Goal: Task Accomplishment & Management: Use online tool/utility

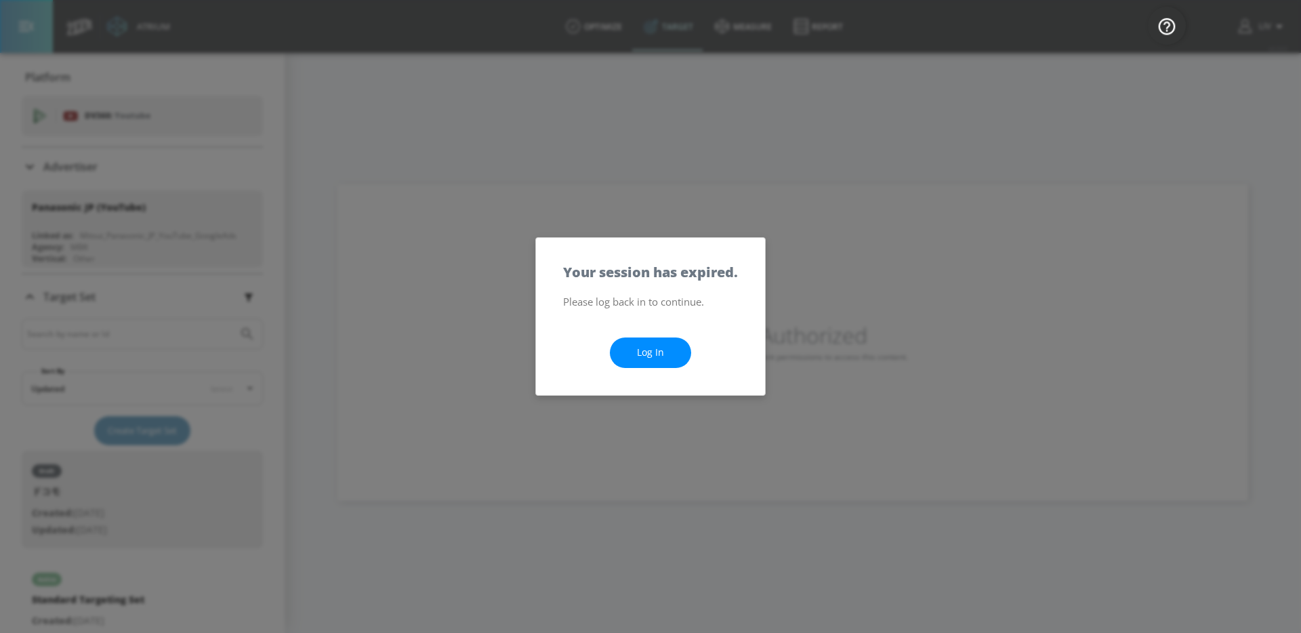
click at [620, 355] on link "Log In" at bounding box center [650, 353] width 81 height 30
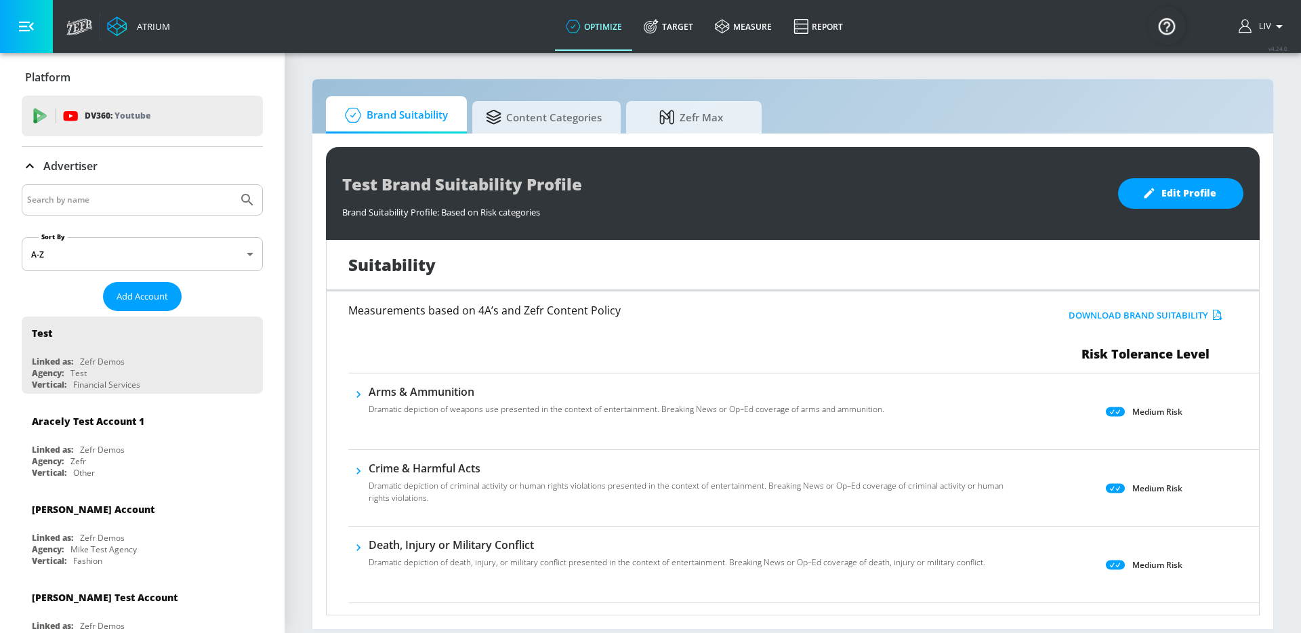
click at [170, 202] on input "Search by name" at bounding box center [129, 200] width 205 height 18
type input "[GEOGRAPHIC_DATA]"
click at [232, 185] on button "Submit Search" at bounding box center [247, 200] width 30 height 30
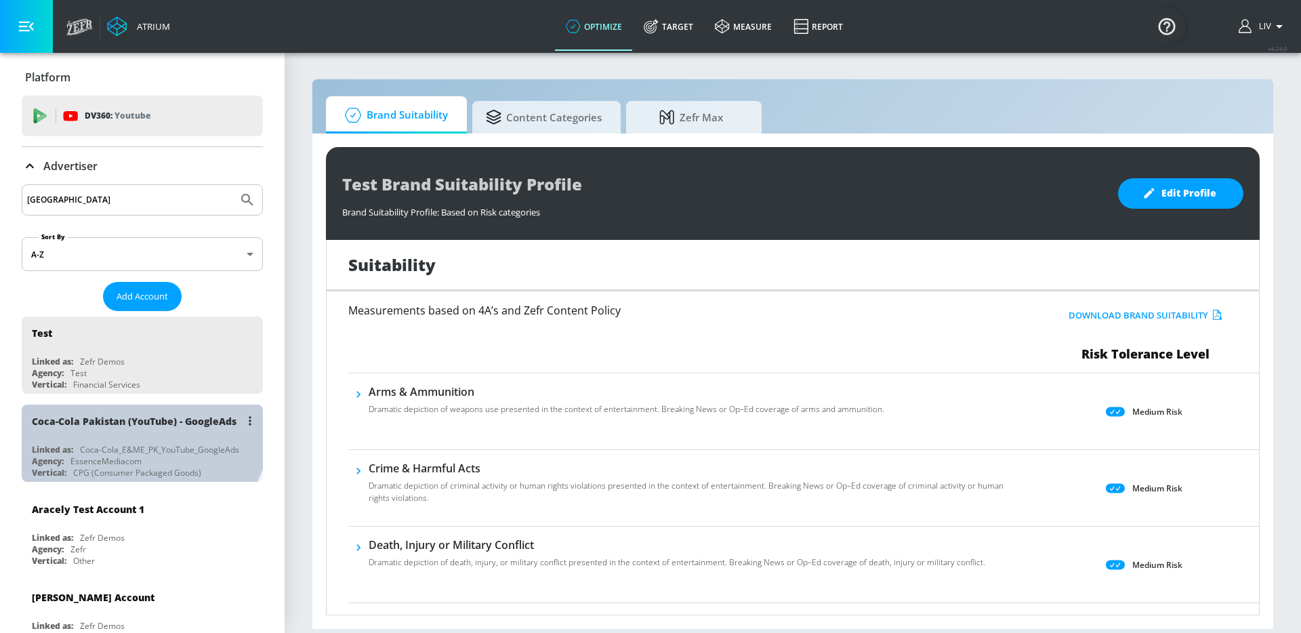
click at [135, 422] on div "Coca-Cola Pakistan (YouTube) - GoogleAds" at bounding box center [134, 421] width 205 height 13
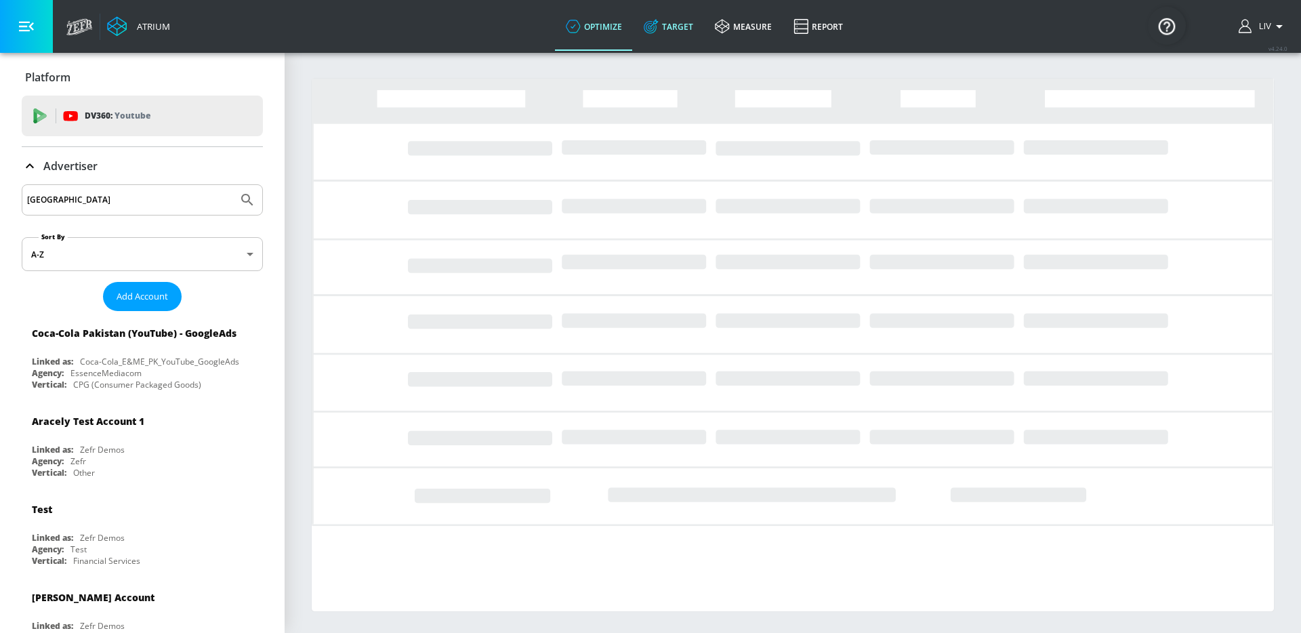
click at [689, 38] on link "Target" at bounding box center [668, 26] width 71 height 49
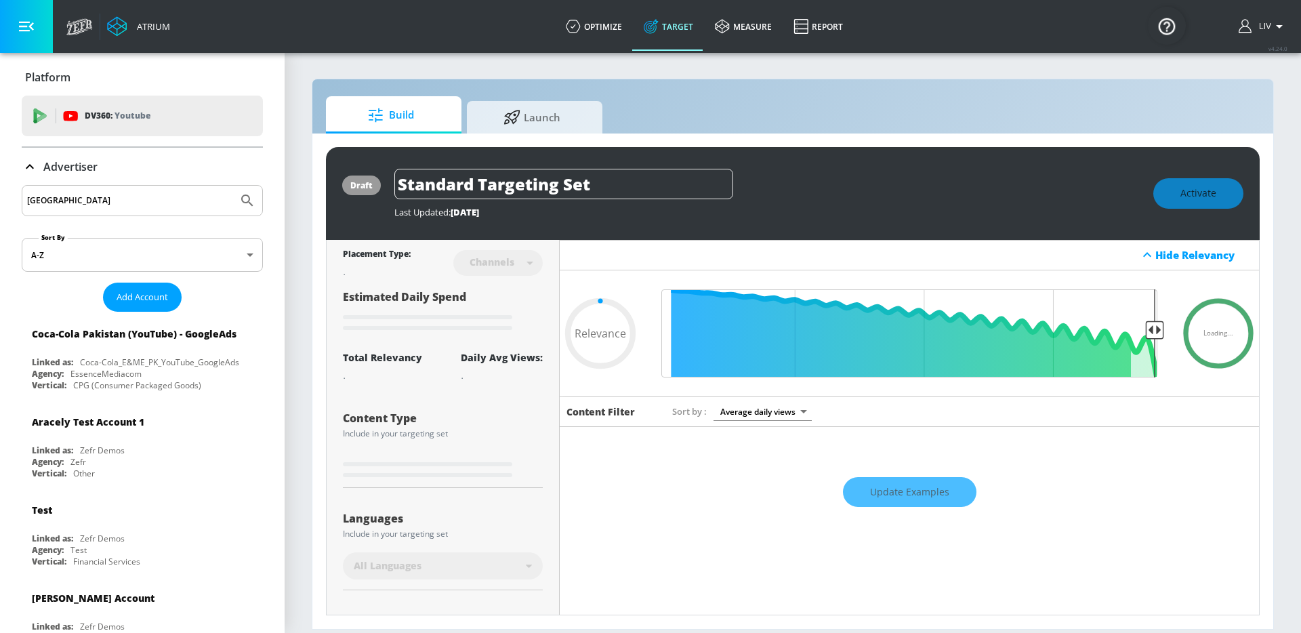
type input "0.05"
click at [553, 136] on div "draft Standard Targeting Set Last Updated: [DATE] Activate Placement Type: Chan…" at bounding box center [792, 381] width 961 height 495
click at [556, 131] on link "Launch" at bounding box center [535, 114] width 136 height 37
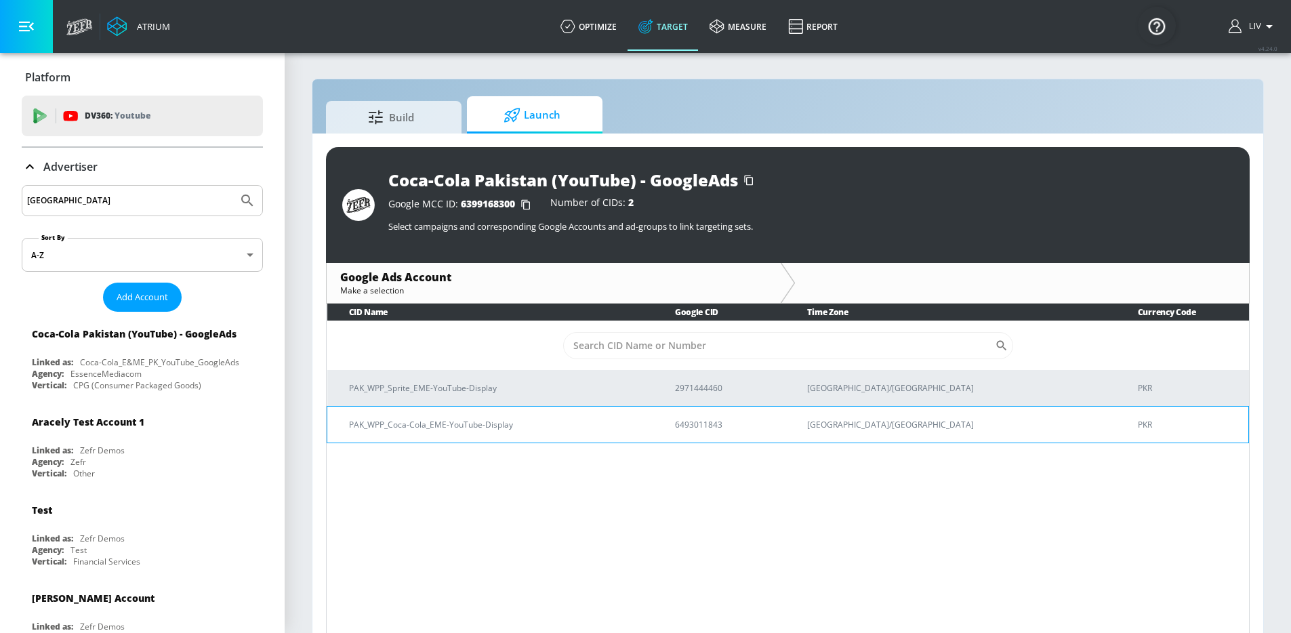
click at [526, 417] on p "PAK_WPP_Coca-Cola_EME-YouTube-Display" at bounding box center [495, 424] width 293 height 14
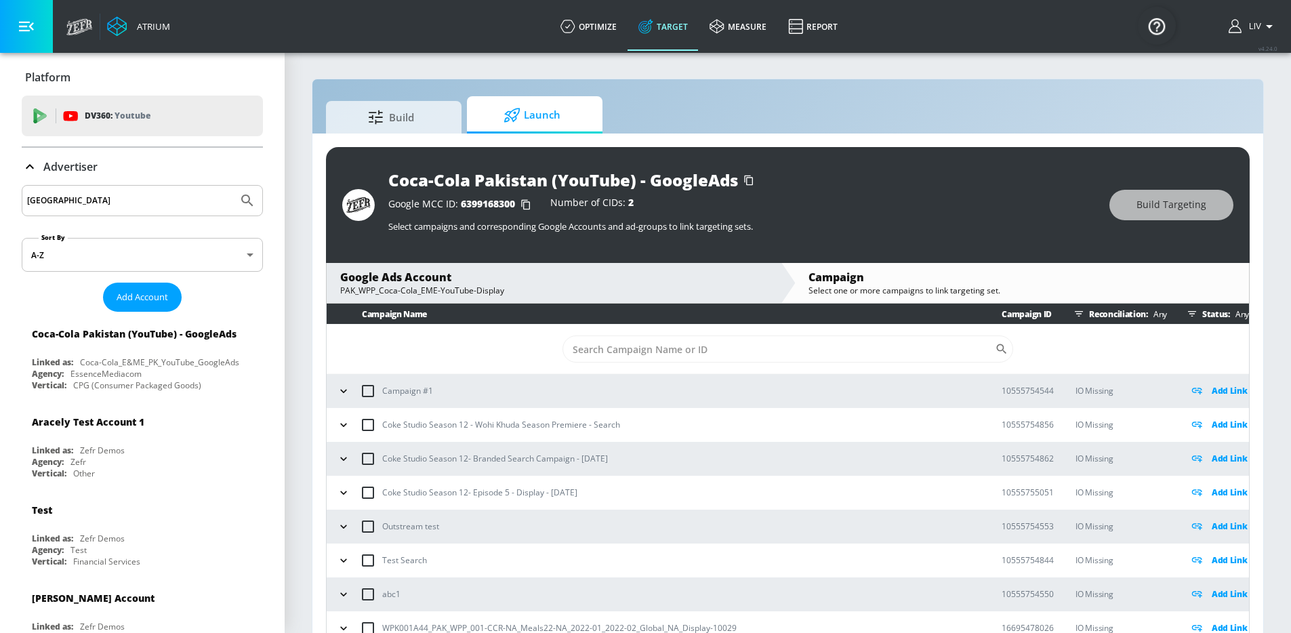
scroll to position [632, 0]
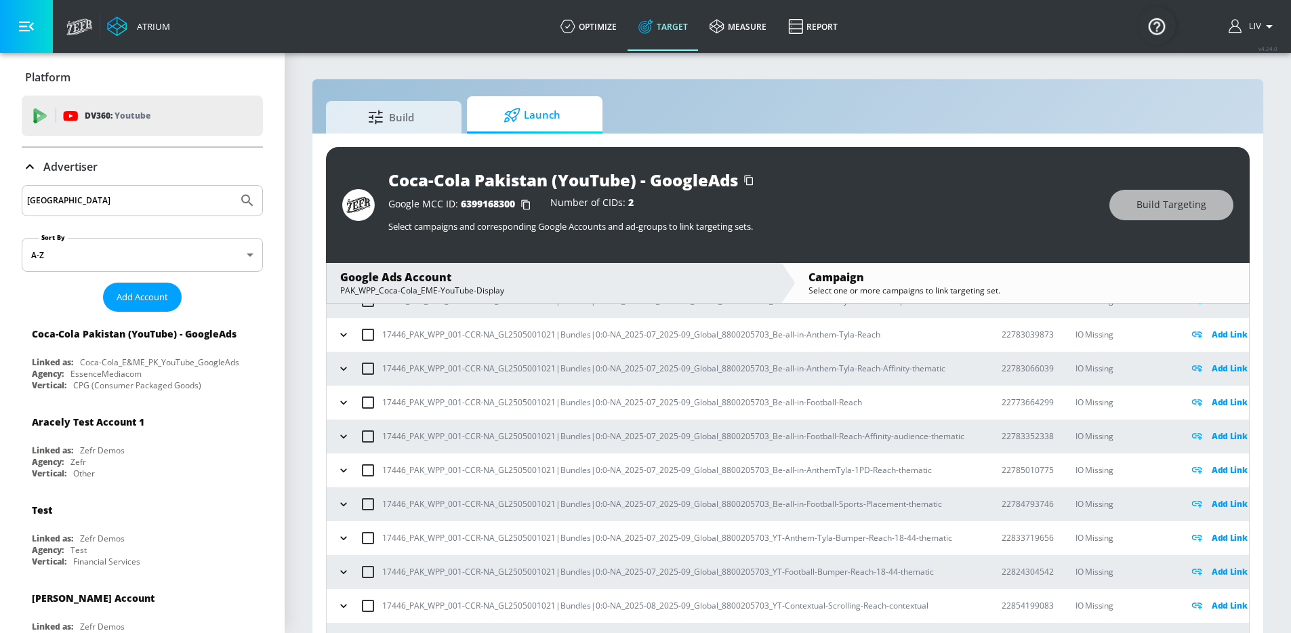
click at [341, 472] on icon "button" at bounding box center [344, 471] width 14 height 14
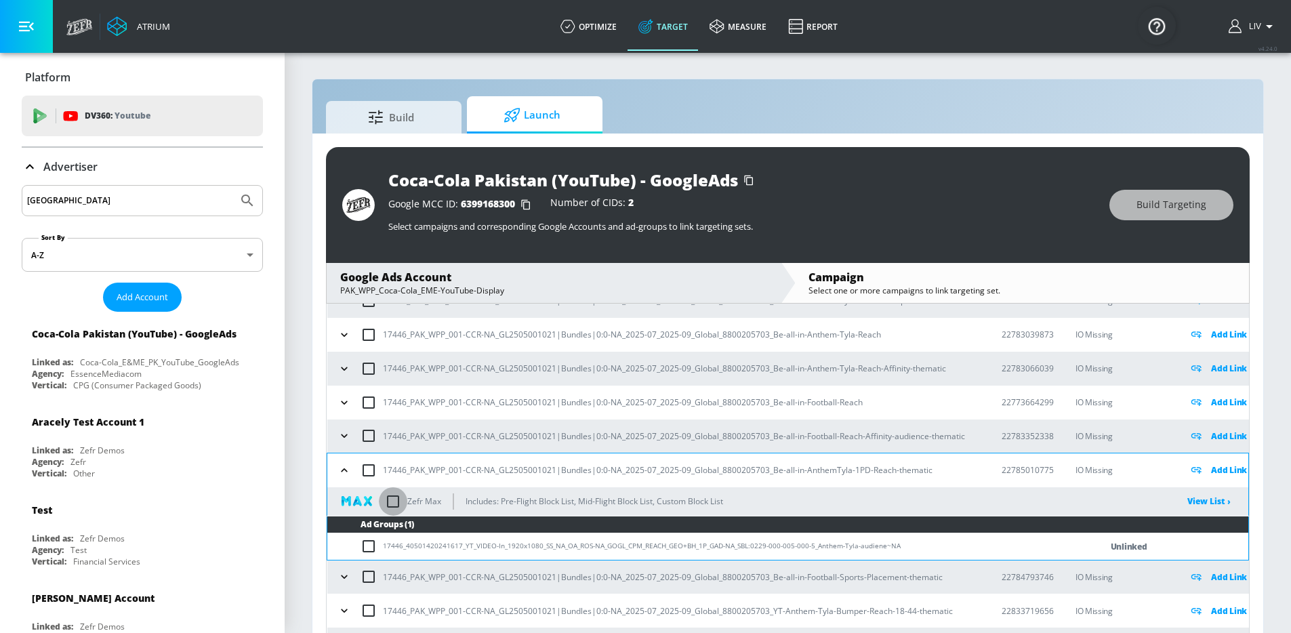
click at [401, 498] on input "checkbox" at bounding box center [393, 501] width 28 height 28
checkbox input "true"
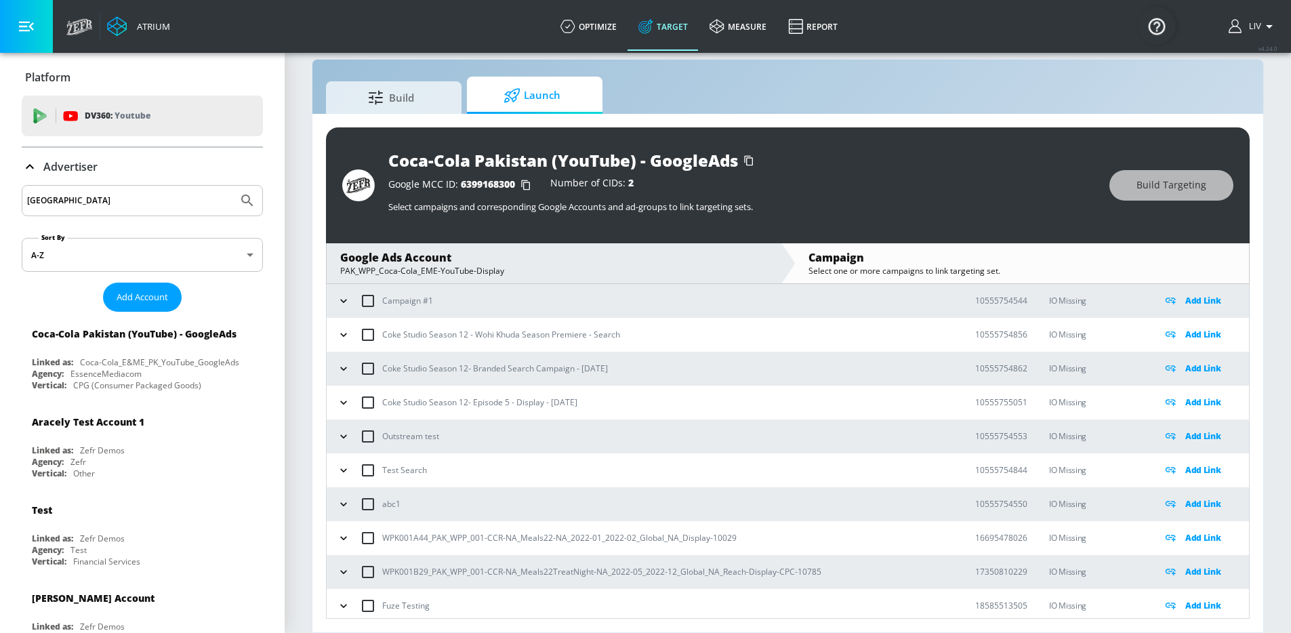
scroll to position [0, 0]
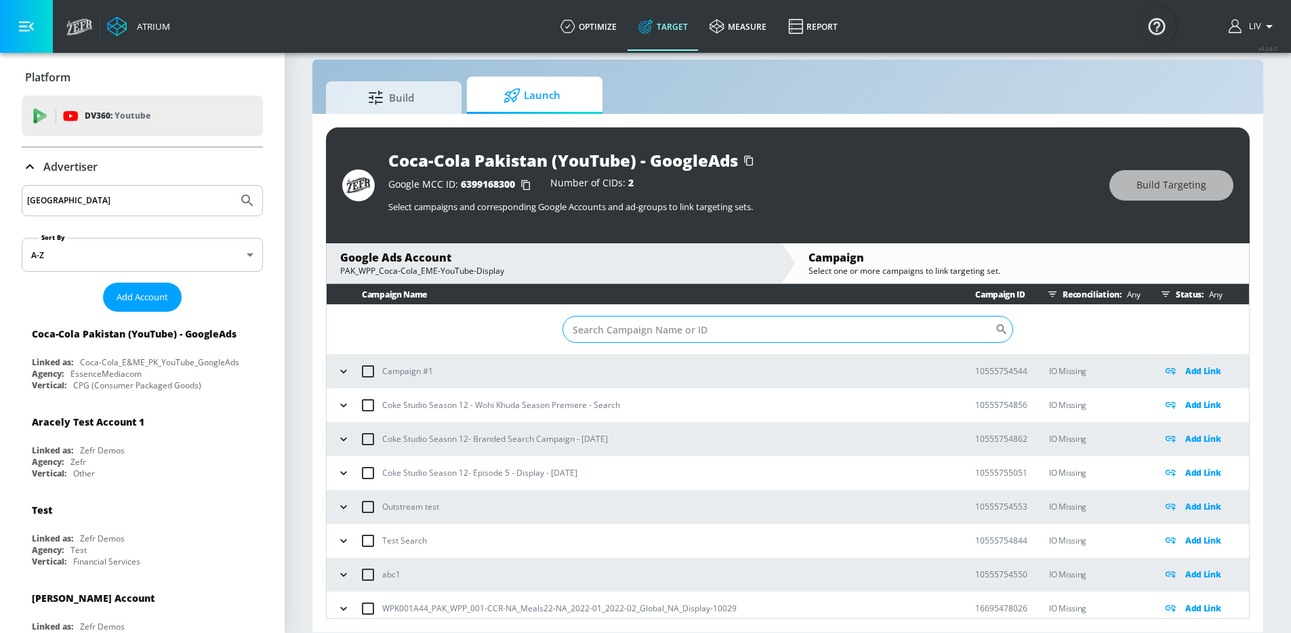
click at [785, 335] on input "Sort By" at bounding box center [779, 329] width 432 height 27
paste input "22779239180"
type input "22779239180"
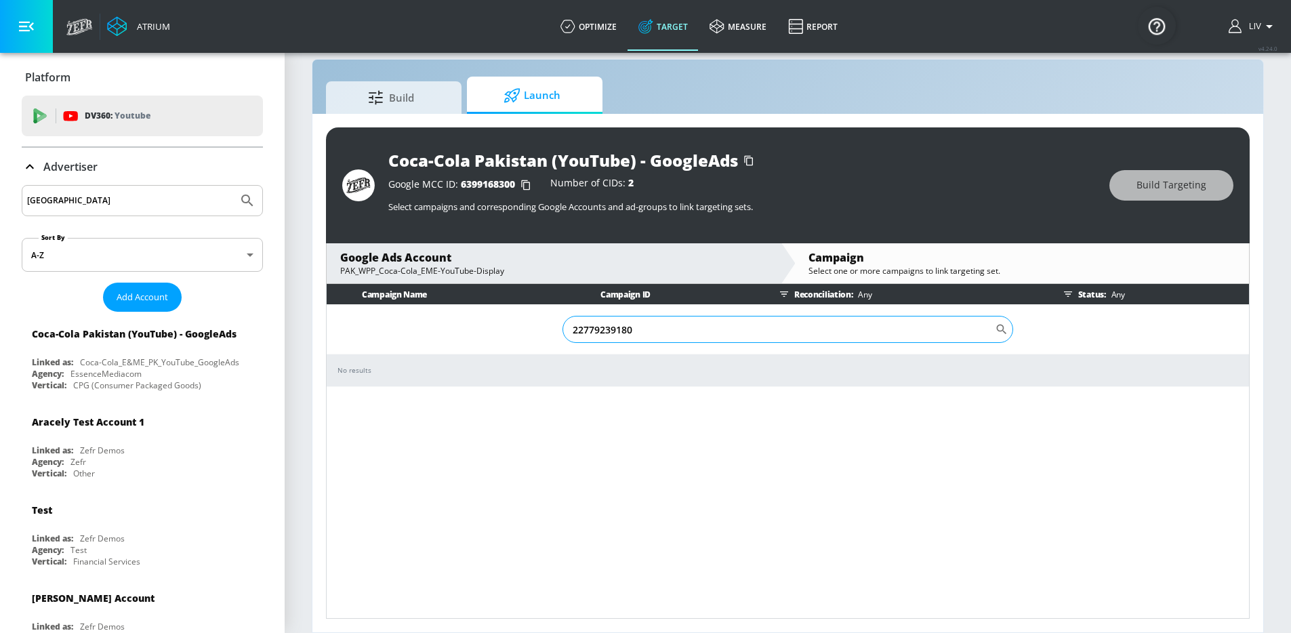
click at [785, 335] on input "22779239180" at bounding box center [779, 329] width 432 height 27
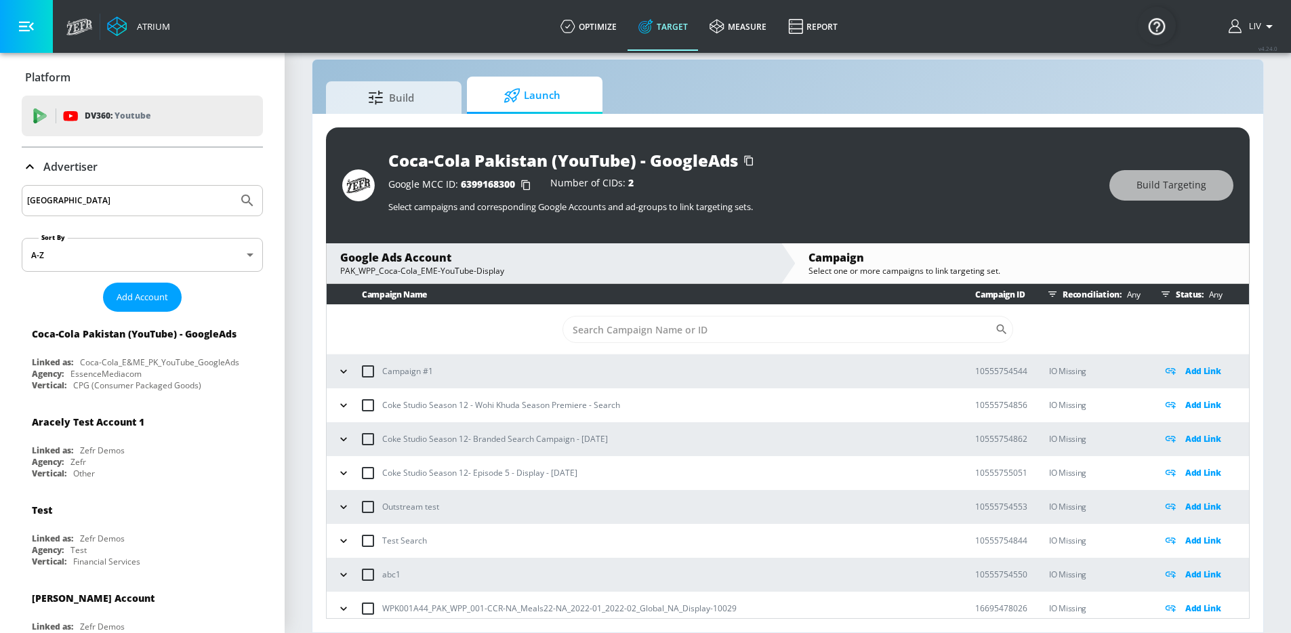
scroll to position [565, 0]
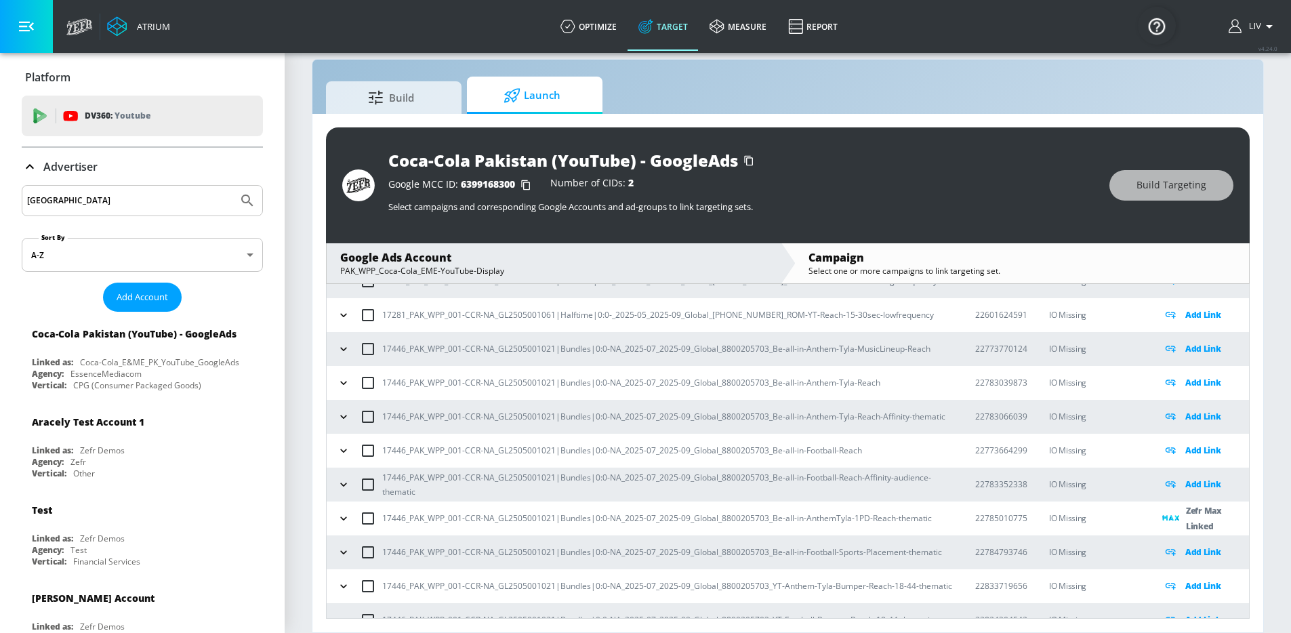
click at [350, 453] on icon "button" at bounding box center [344, 451] width 14 height 14
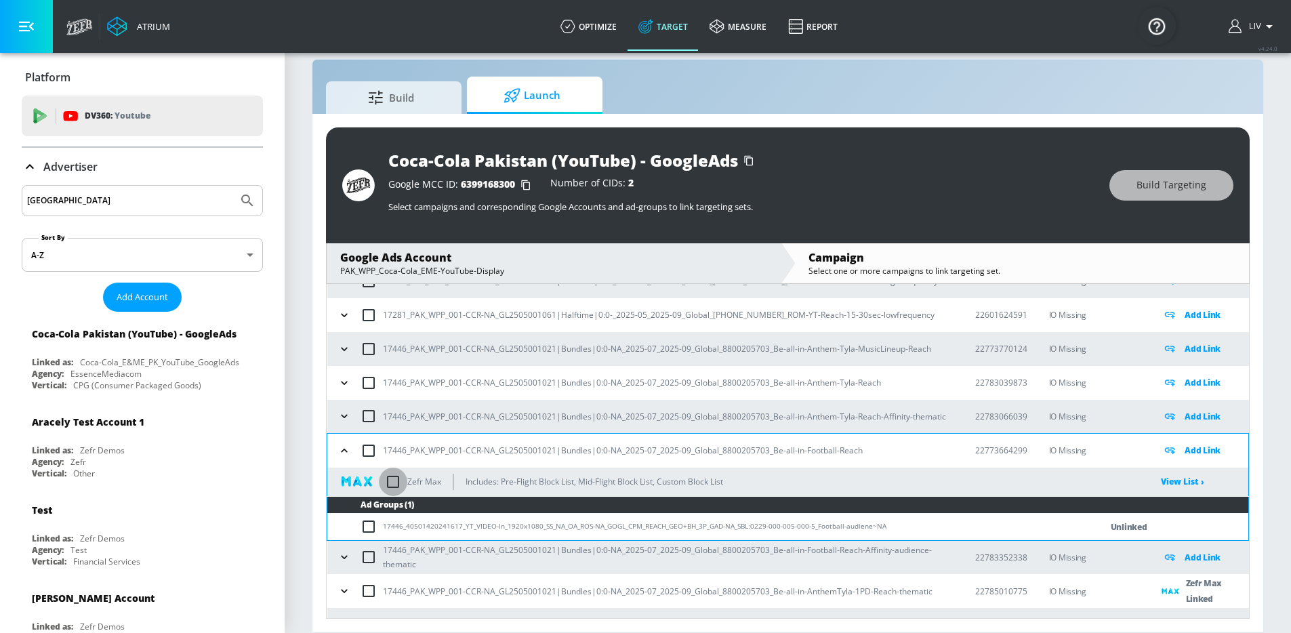
click at [394, 479] on input "checkbox" at bounding box center [393, 482] width 28 height 28
checkbox input "true"
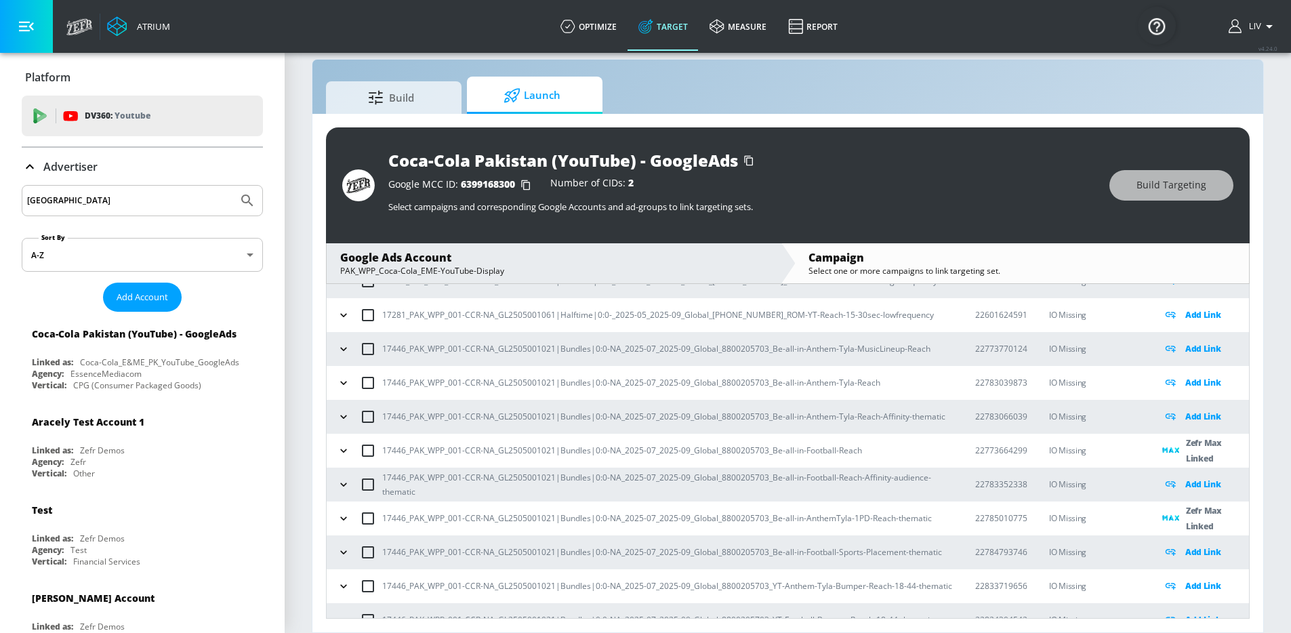
scroll to position [567, 0]
click at [347, 383] on icon "button" at bounding box center [344, 380] width 14 height 14
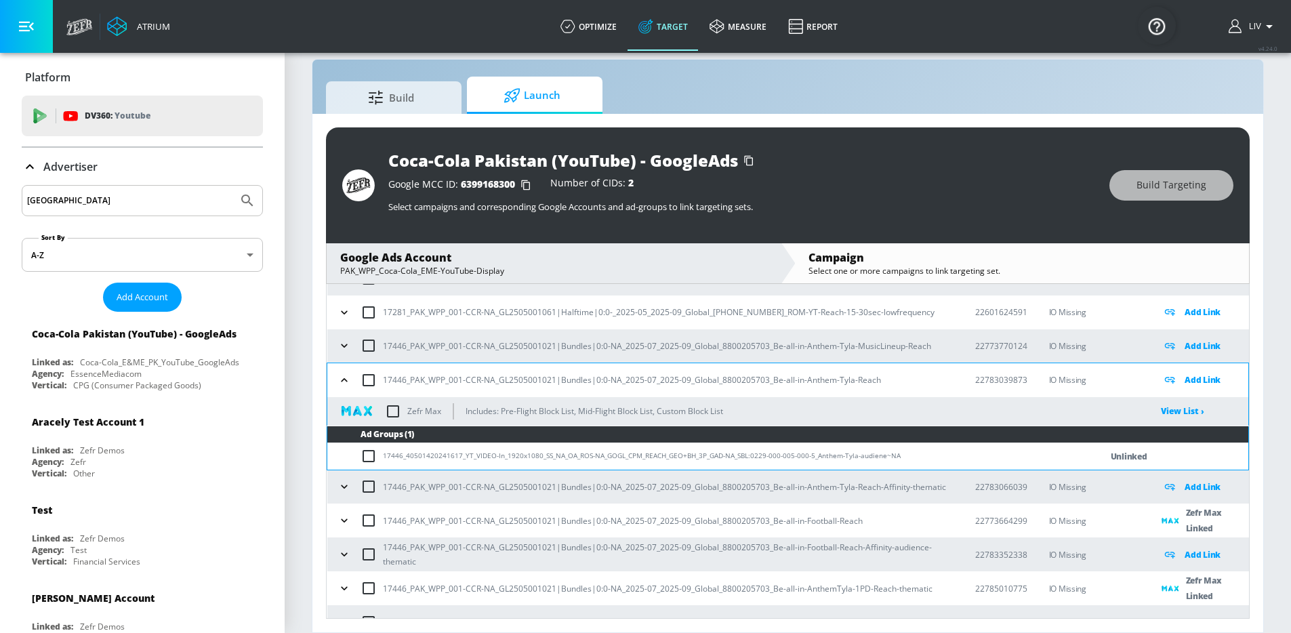
click at [388, 408] on input "checkbox" at bounding box center [393, 411] width 28 height 28
checkbox input "true"
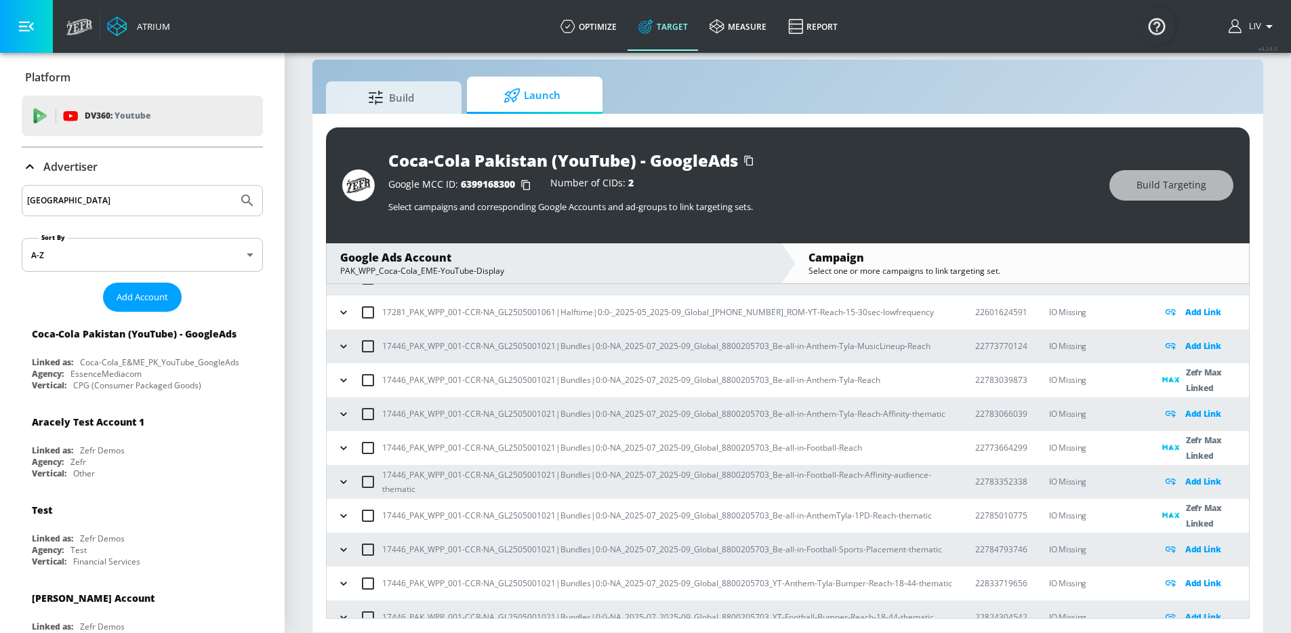
scroll to position [753, 0]
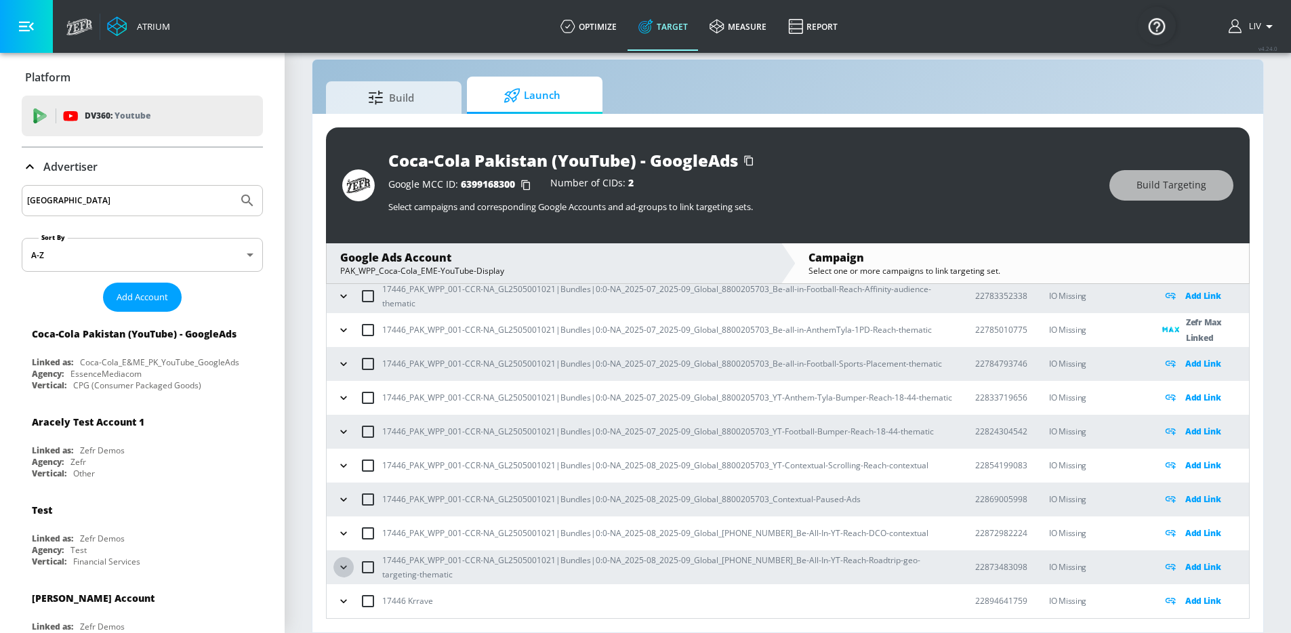
click at [342, 563] on icon "button" at bounding box center [344, 567] width 14 height 14
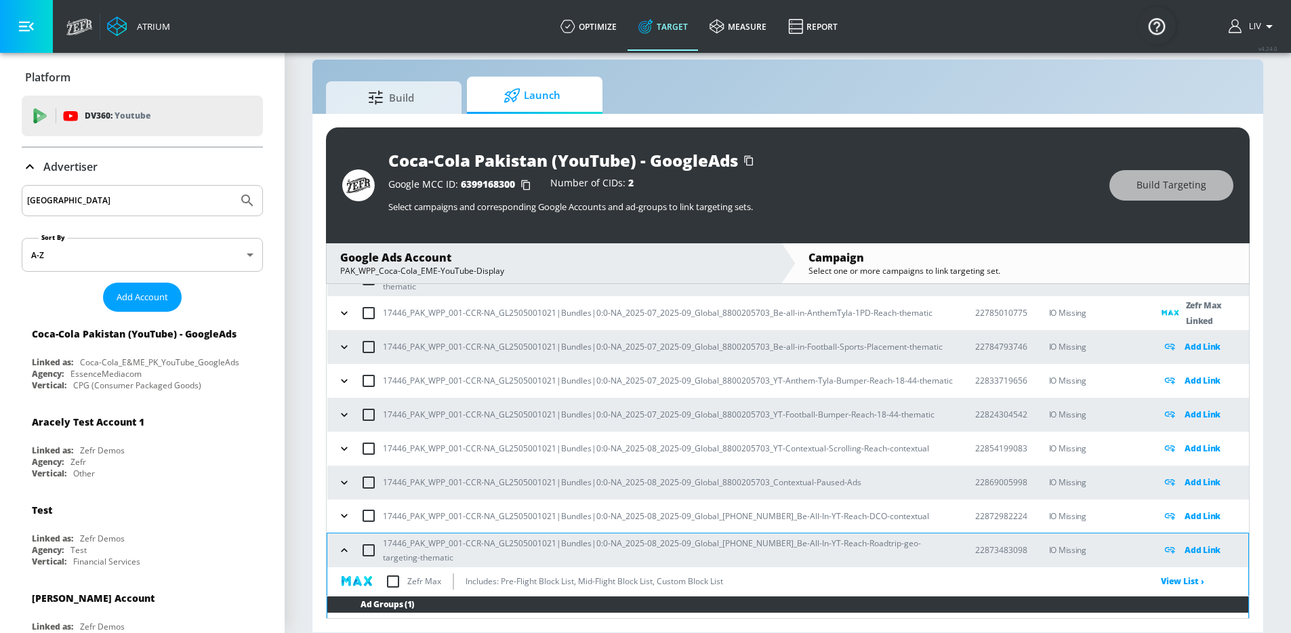
scroll to position [779, 0]
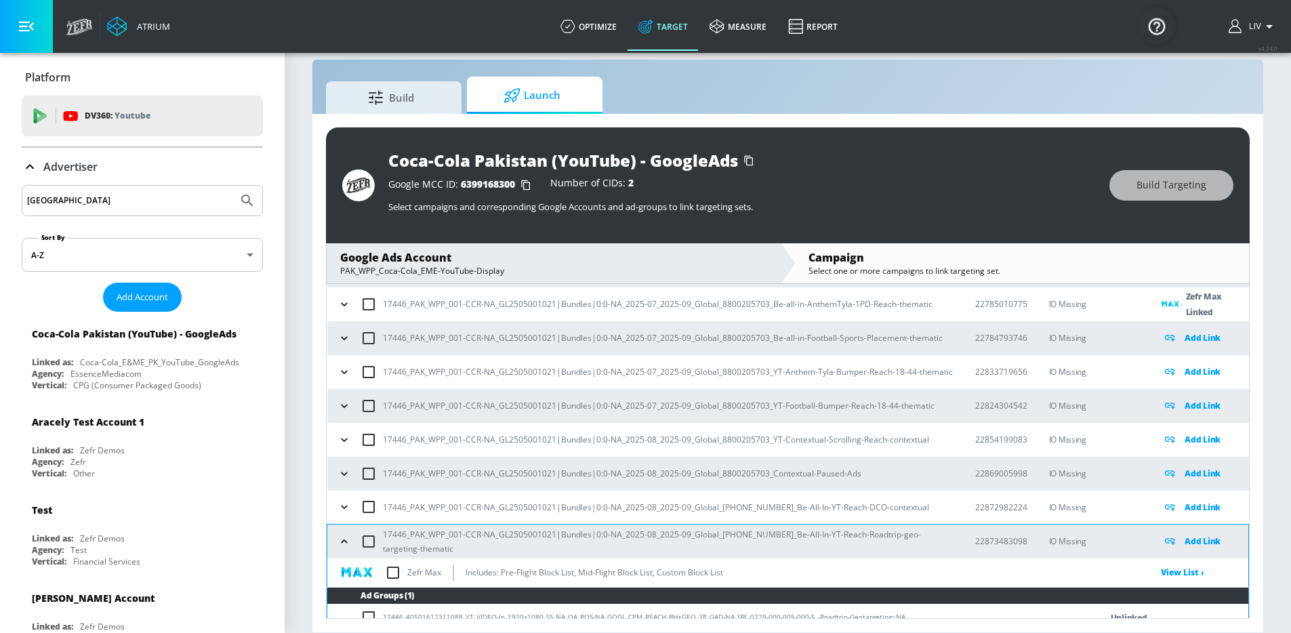
click at [389, 570] on input "checkbox" at bounding box center [393, 572] width 28 height 28
checkbox input "true"
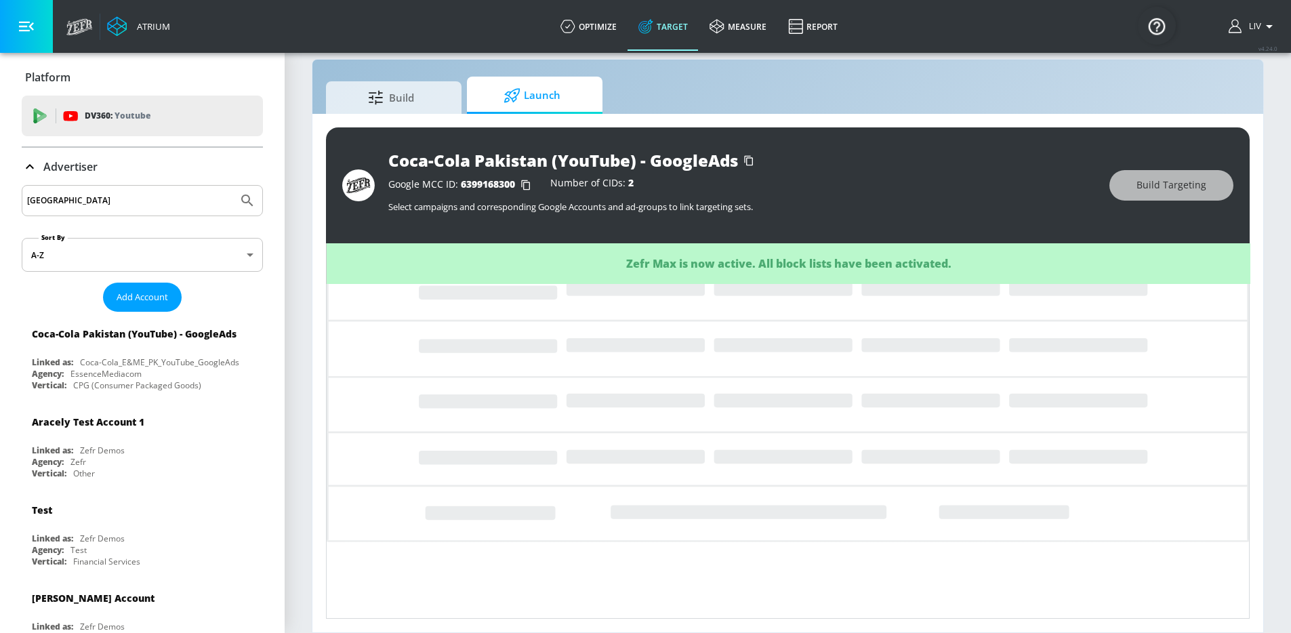
scroll to position [753, 0]
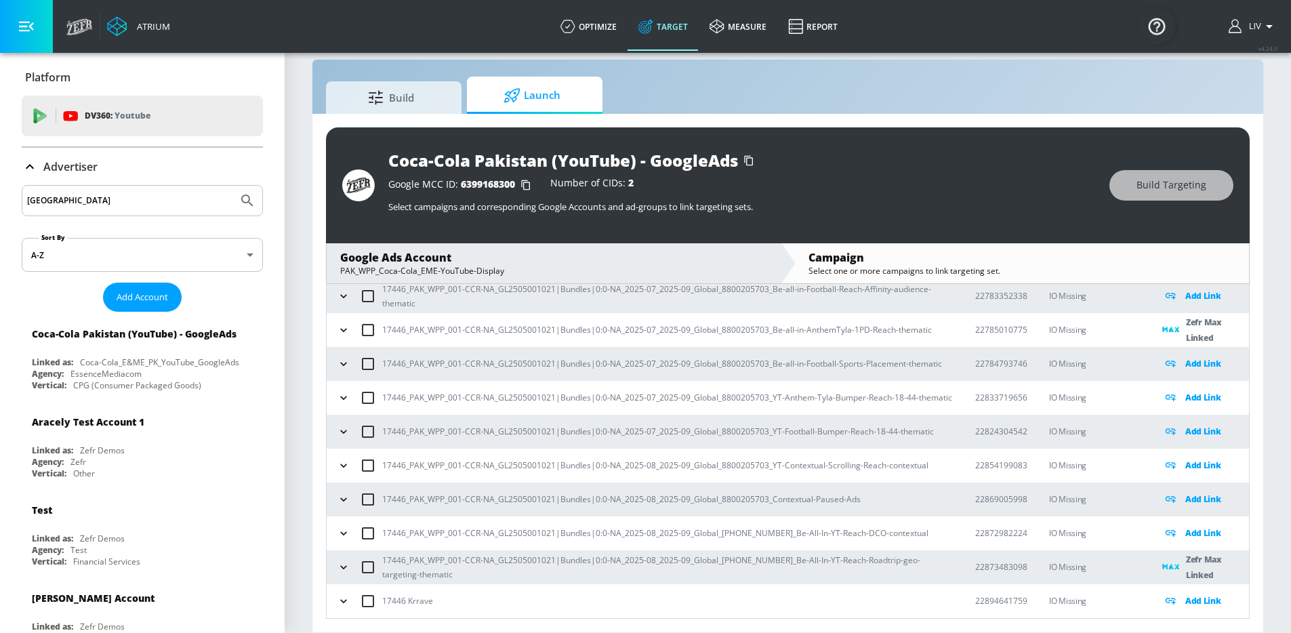
click at [344, 529] on icon "button" at bounding box center [344, 534] width 14 height 14
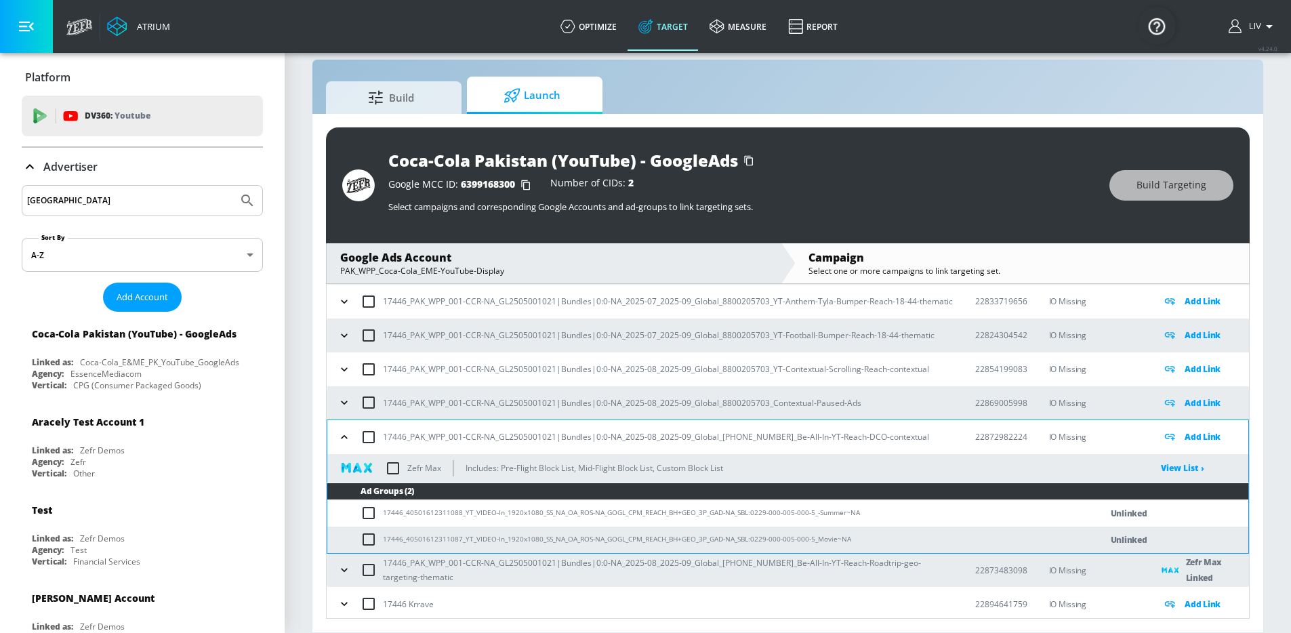
scroll to position [852, 0]
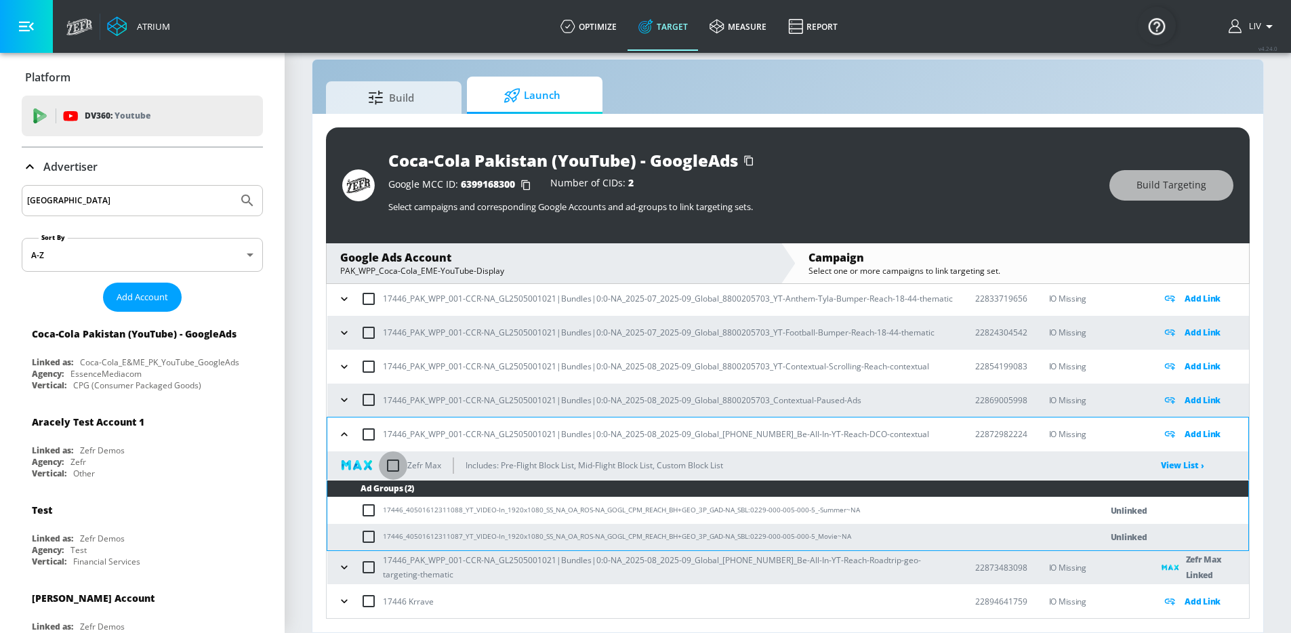
click at [395, 472] on input "checkbox" at bounding box center [393, 465] width 28 height 28
checkbox input "true"
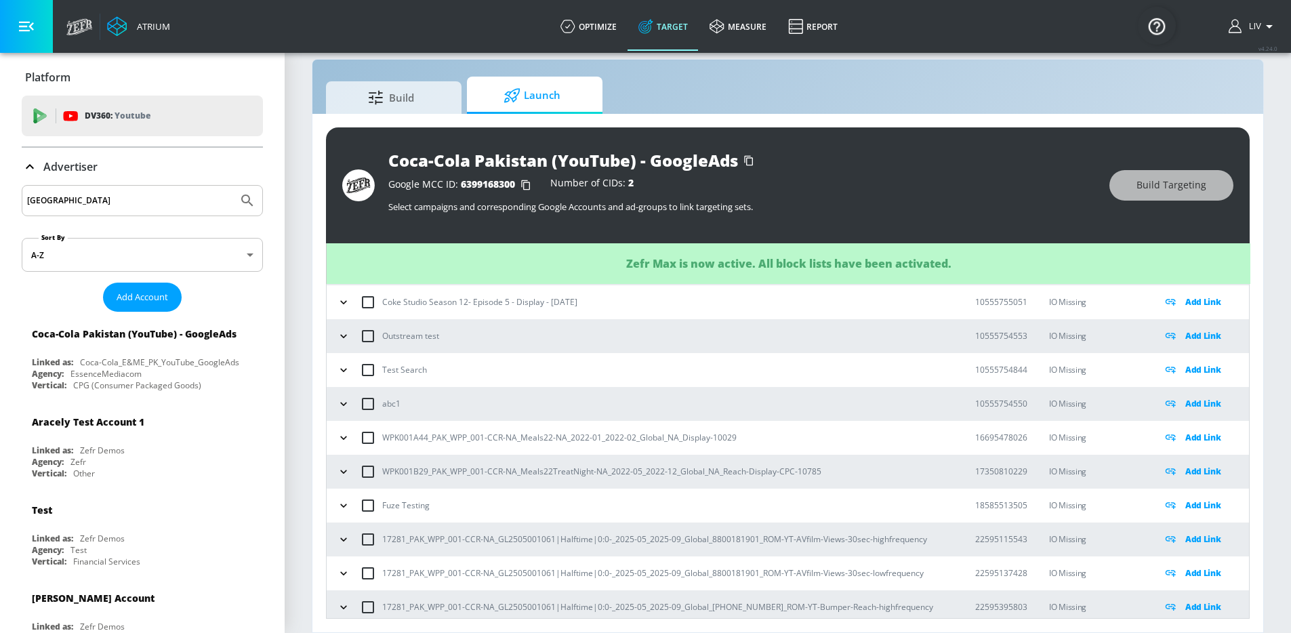
scroll to position [753, 0]
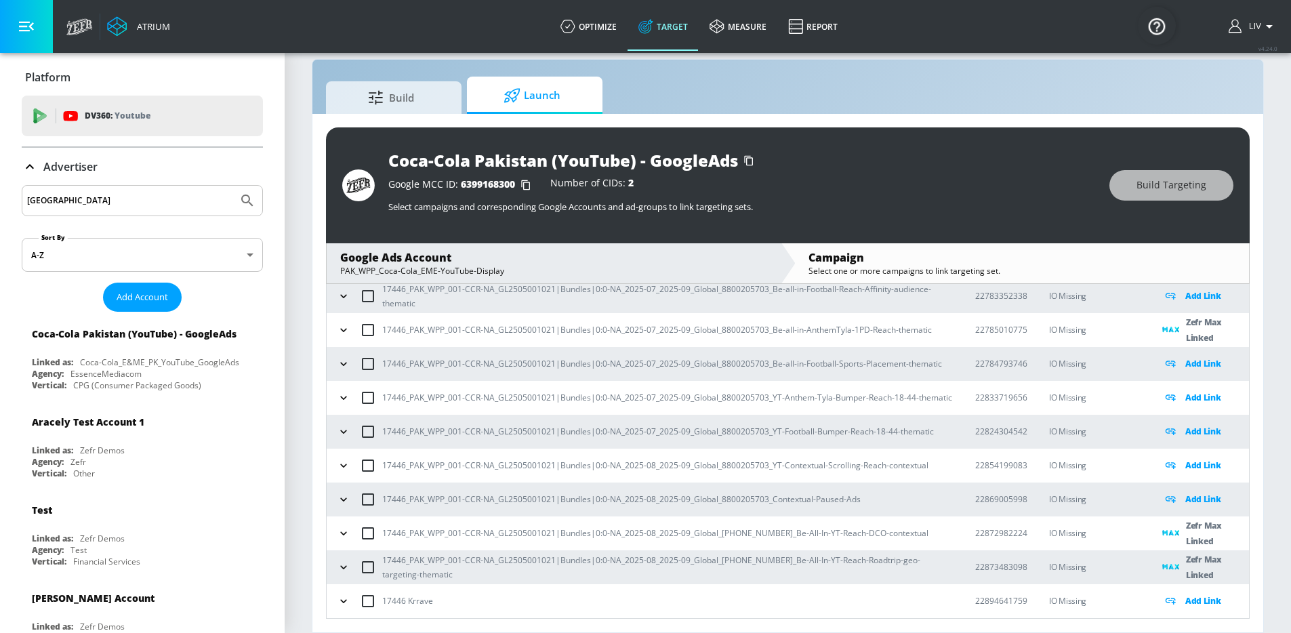
click at [351, 295] on button "button" at bounding box center [343, 296] width 20 height 20
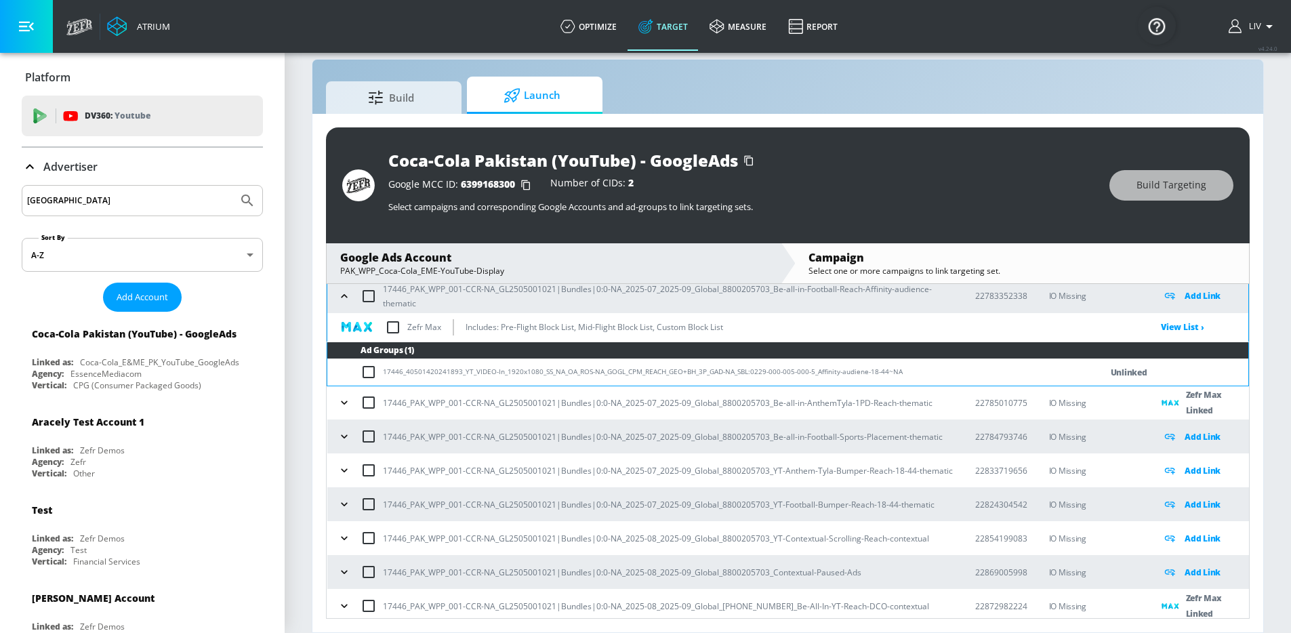
click at [394, 324] on input "checkbox" at bounding box center [393, 327] width 28 height 28
checkbox input "true"
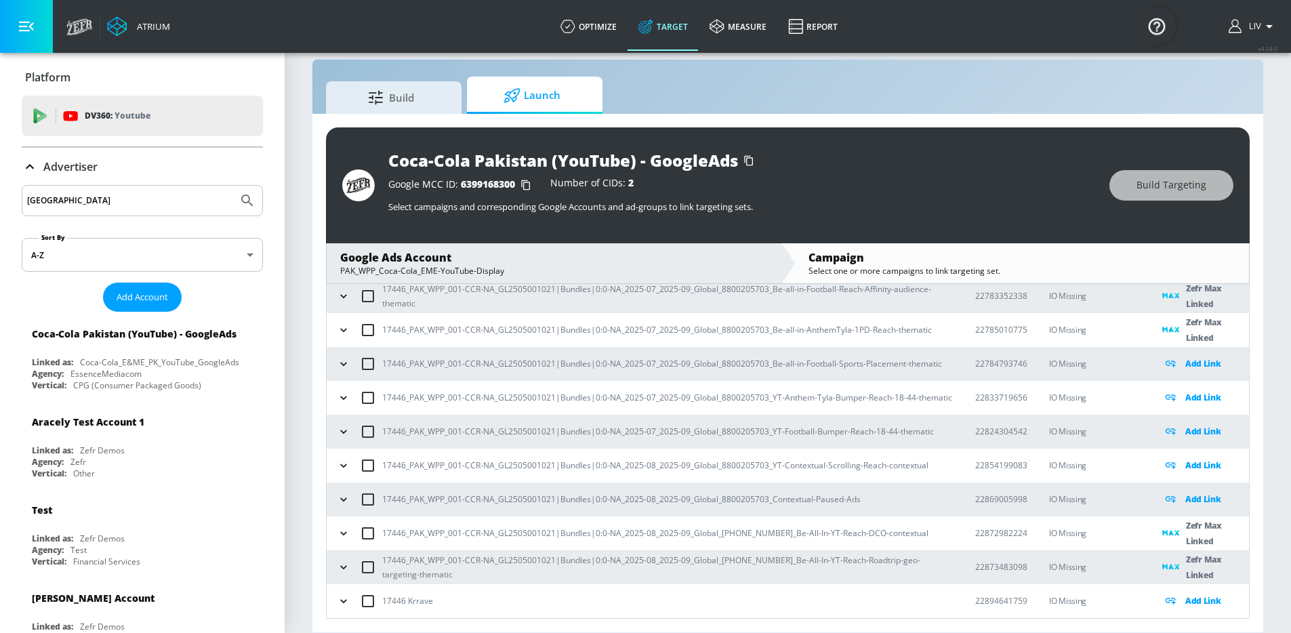
click at [349, 467] on icon "button" at bounding box center [344, 466] width 14 height 14
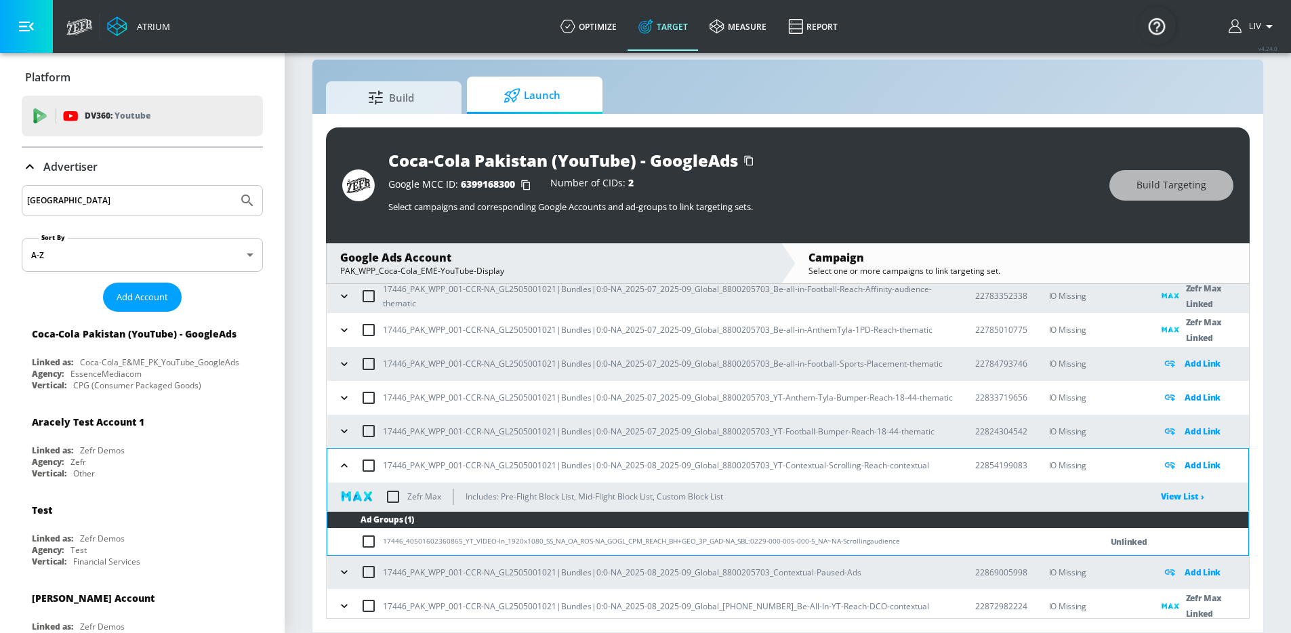
scroll to position [781, 0]
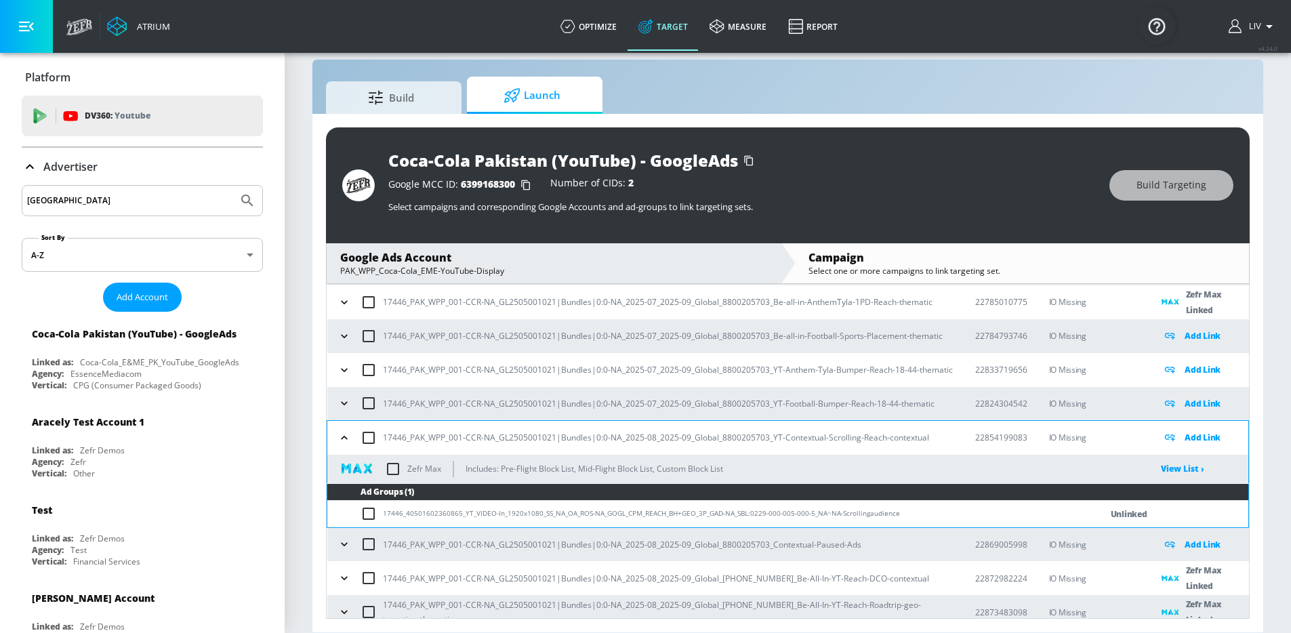
click at [398, 468] on input "checkbox" at bounding box center [393, 469] width 28 height 28
checkbox input "true"
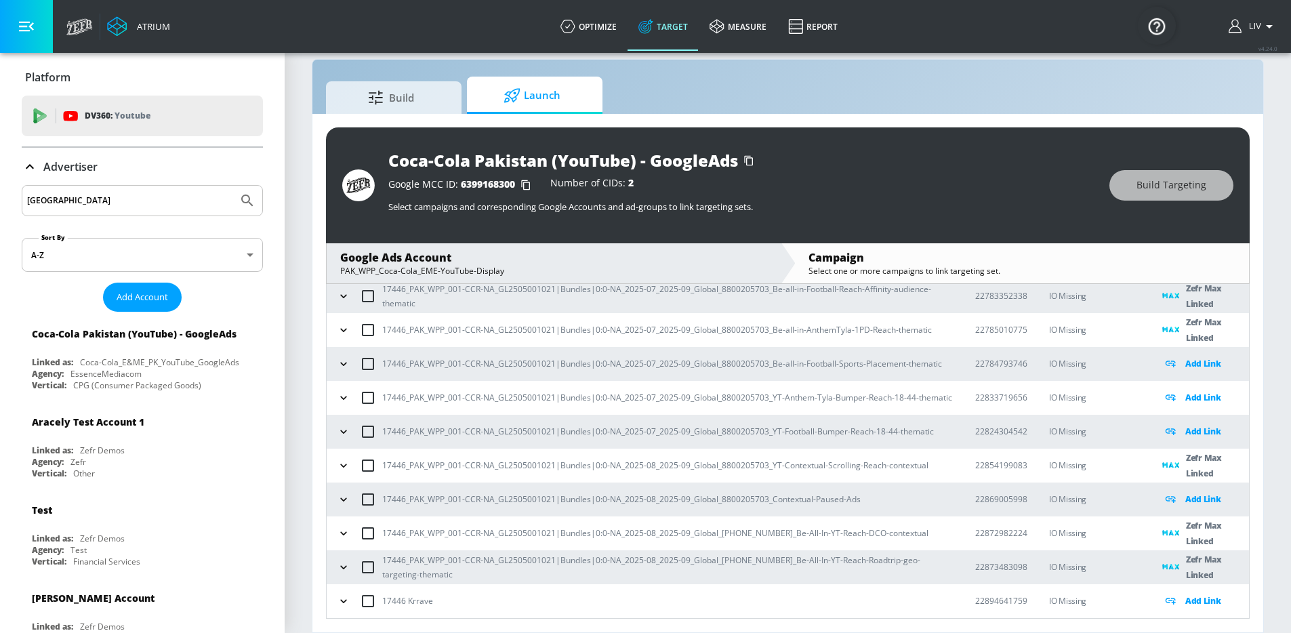
scroll to position [463, 0]
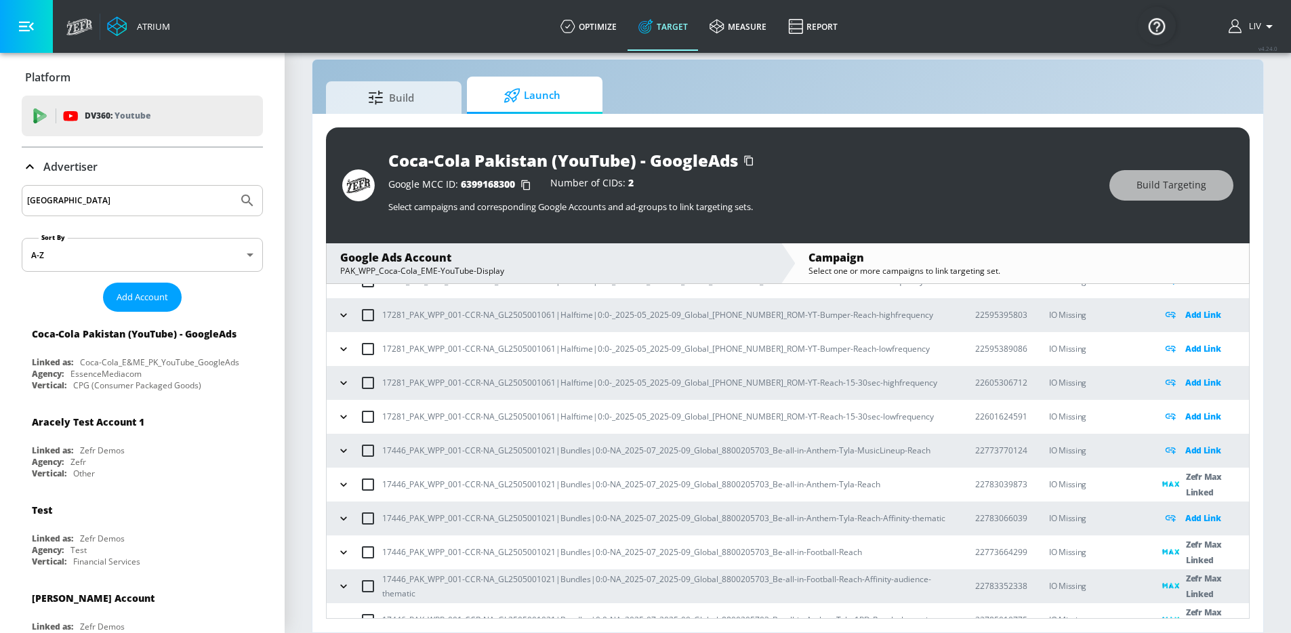
click at [338, 455] on icon "button" at bounding box center [344, 451] width 14 height 14
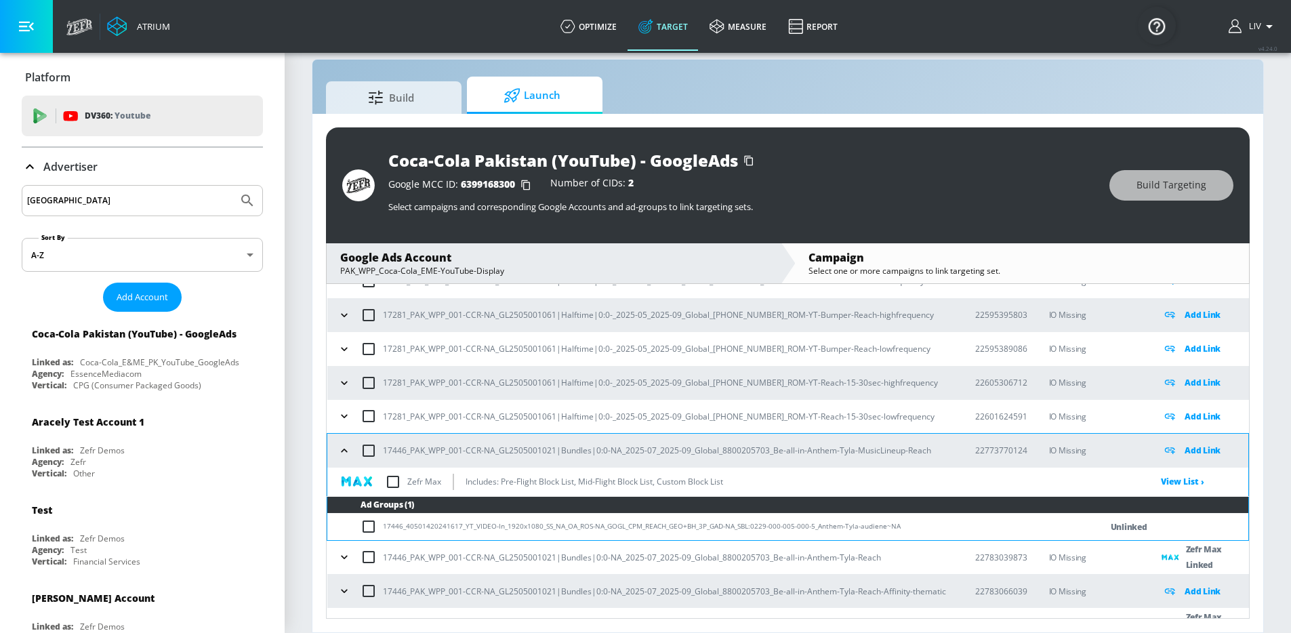
click at [390, 480] on input "checkbox" at bounding box center [393, 482] width 28 height 28
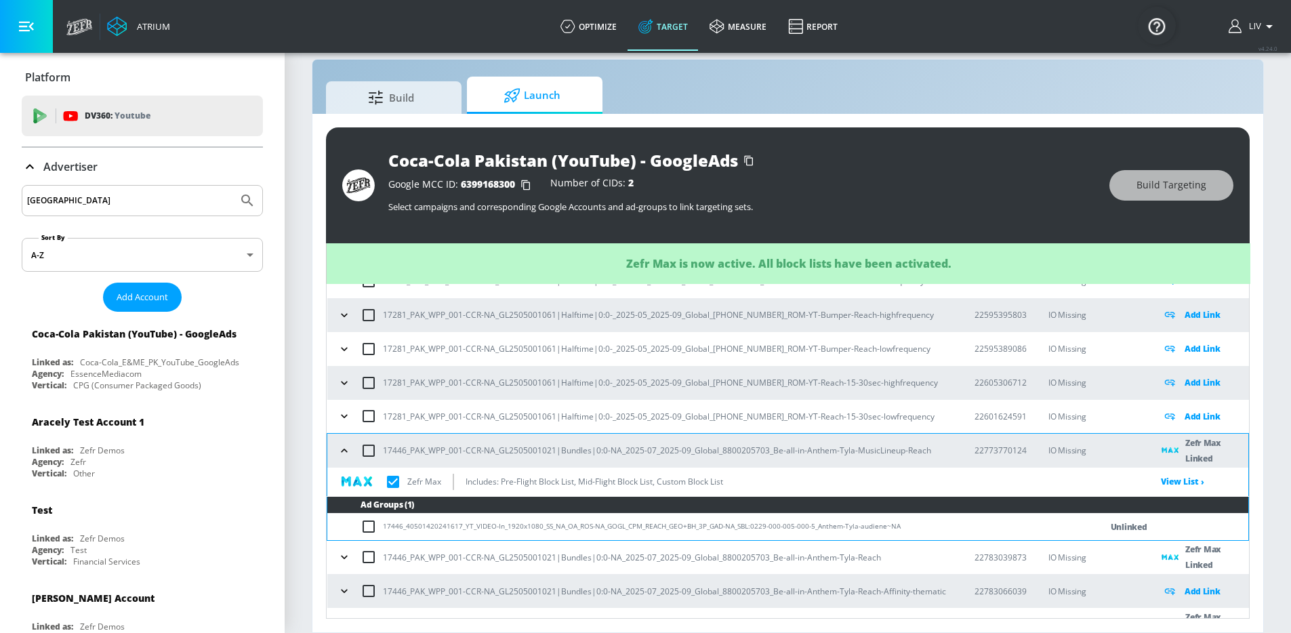
checkbox input "true"
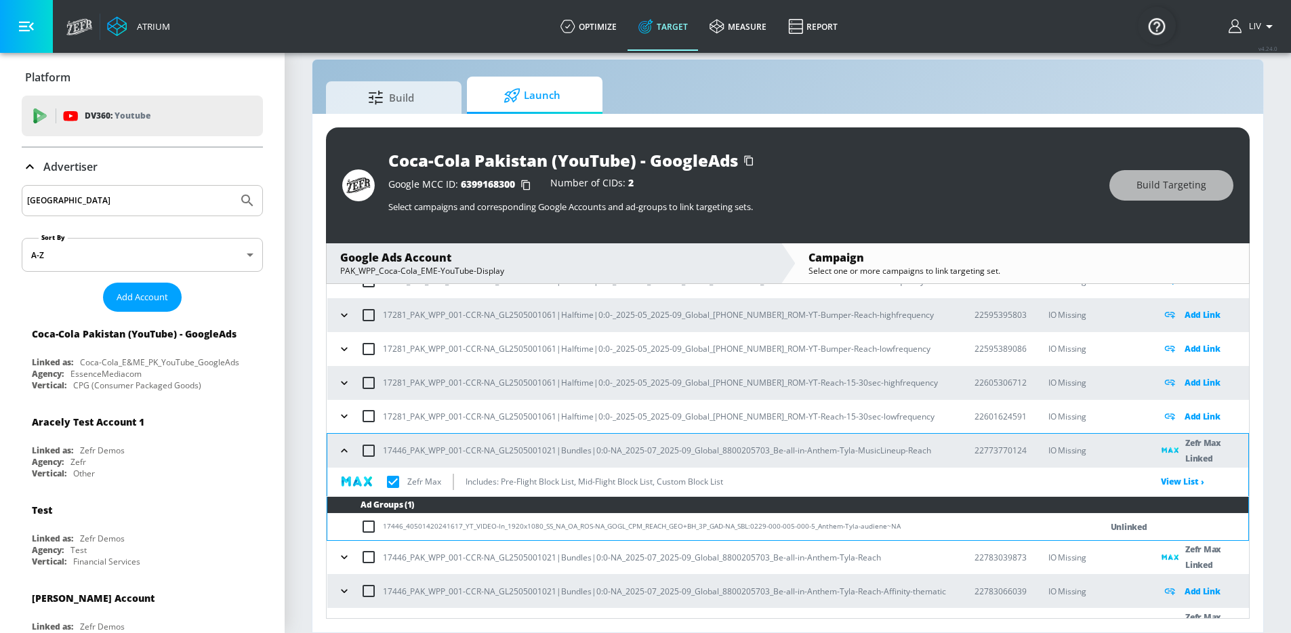
click at [879, 129] on div "Coca-Cola Pakistan (YouTube) - GoogleAds Google MCC ID: 6399168300 Number of CI…" at bounding box center [788, 185] width 924 height 116
click at [880, 127] on div "Coca-Cola Pakistan (YouTube) - GoogleAds Google MCC ID: 6399168300 Number of CI…" at bounding box center [788, 185] width 924 height 116
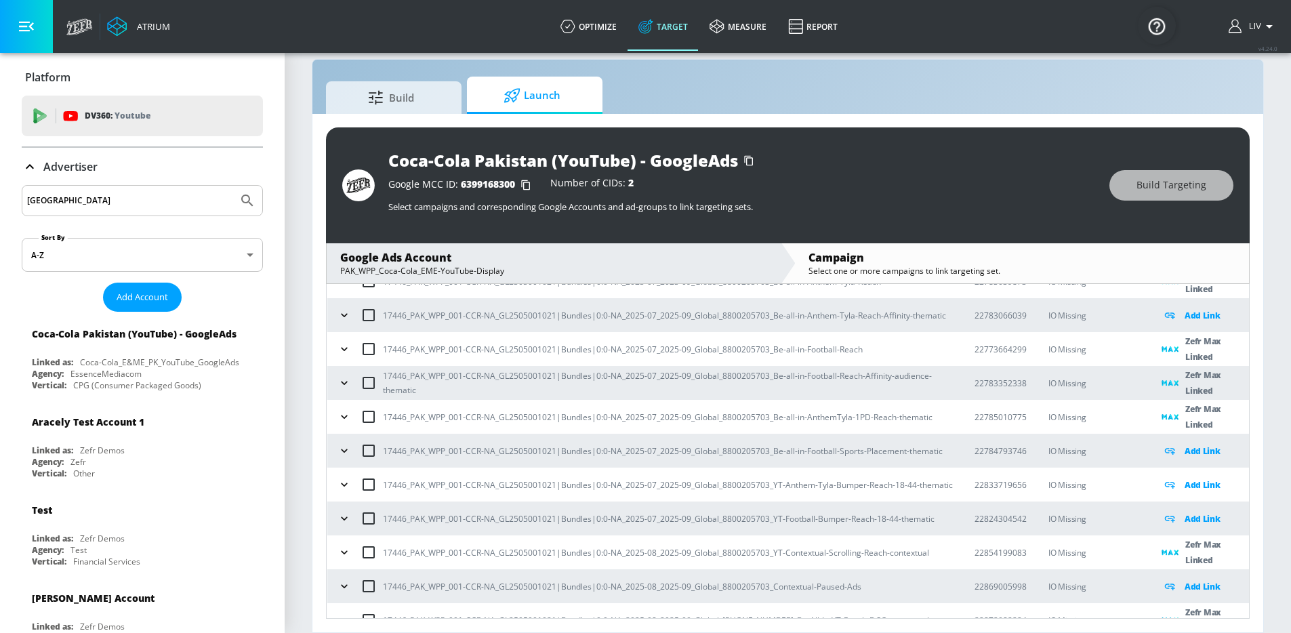
click at [336, 452] on button "button" at bounding box center [344, 451] width 20 height 20
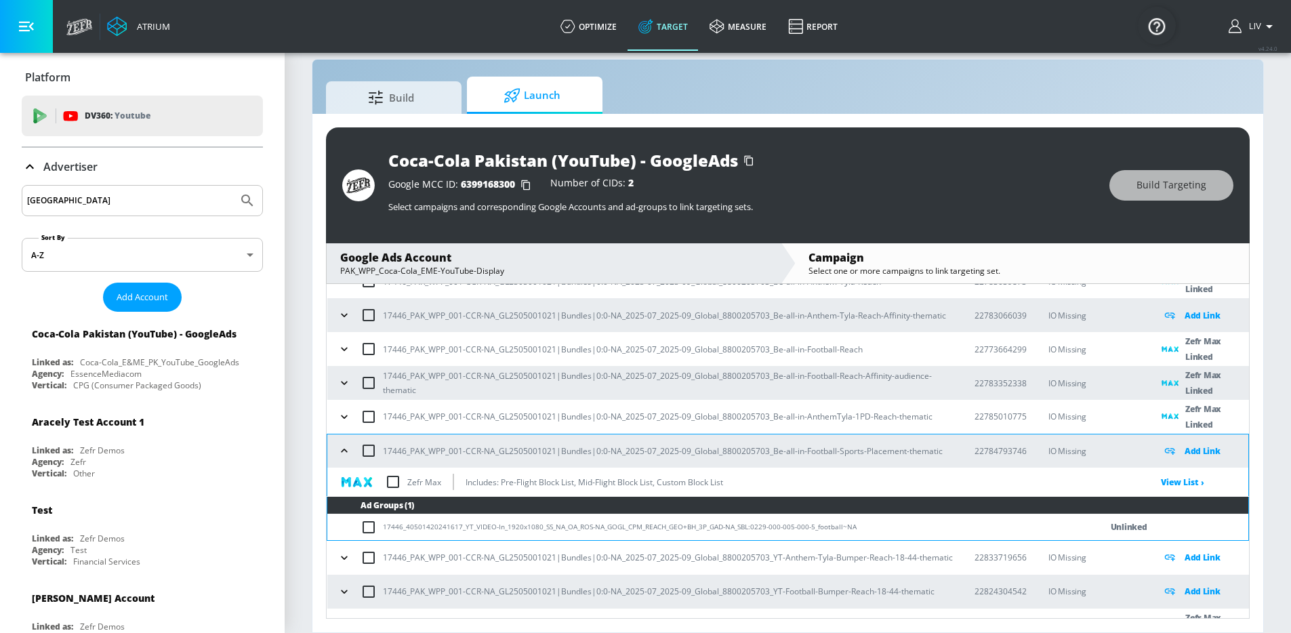
click at [391, 478] on input "checkbox" at bounding box center [393, 482] width 28 height 28
checkbox input "true"
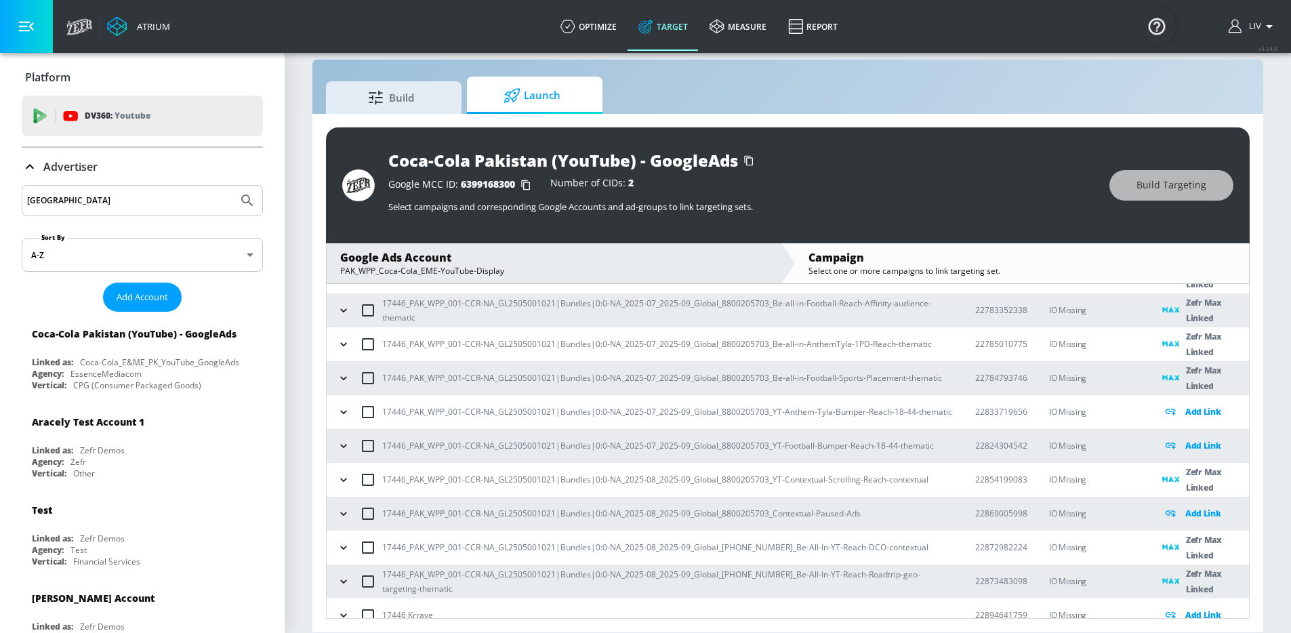
click at [347, 414] on icon "button" at bounding box center [344, 412] width 14 height 14
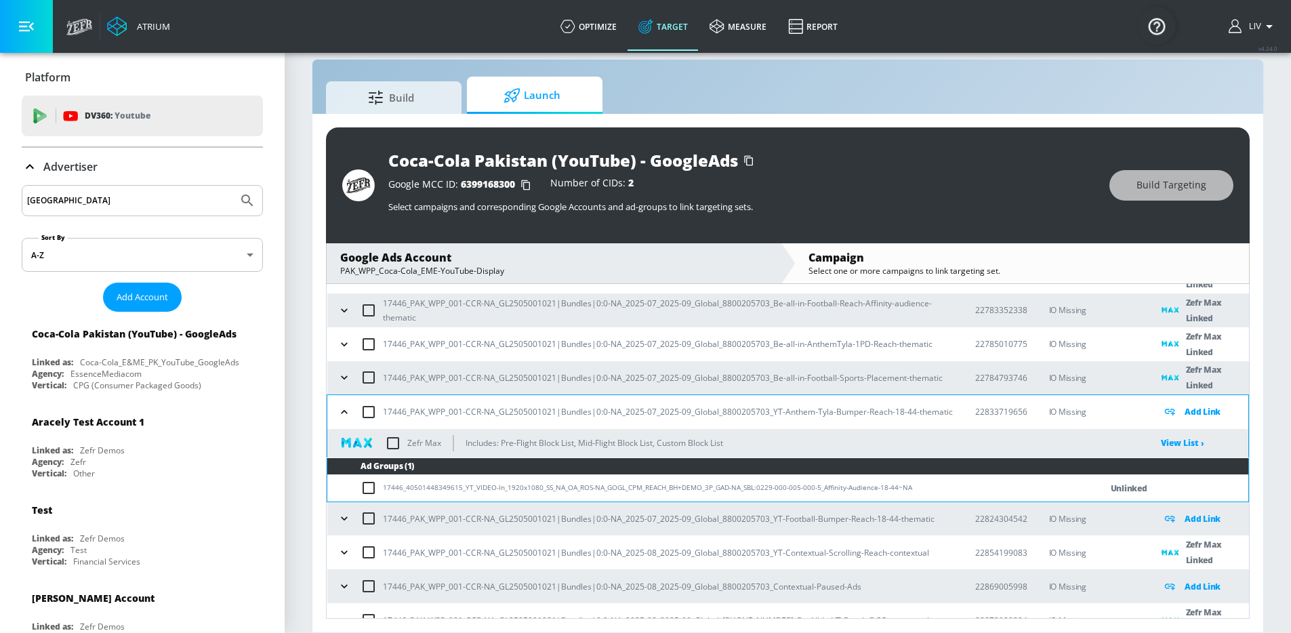
click at [396, 437] on input "checkbox" at bounding box center [393, 443] width 28 height 28
checkbox input "true"
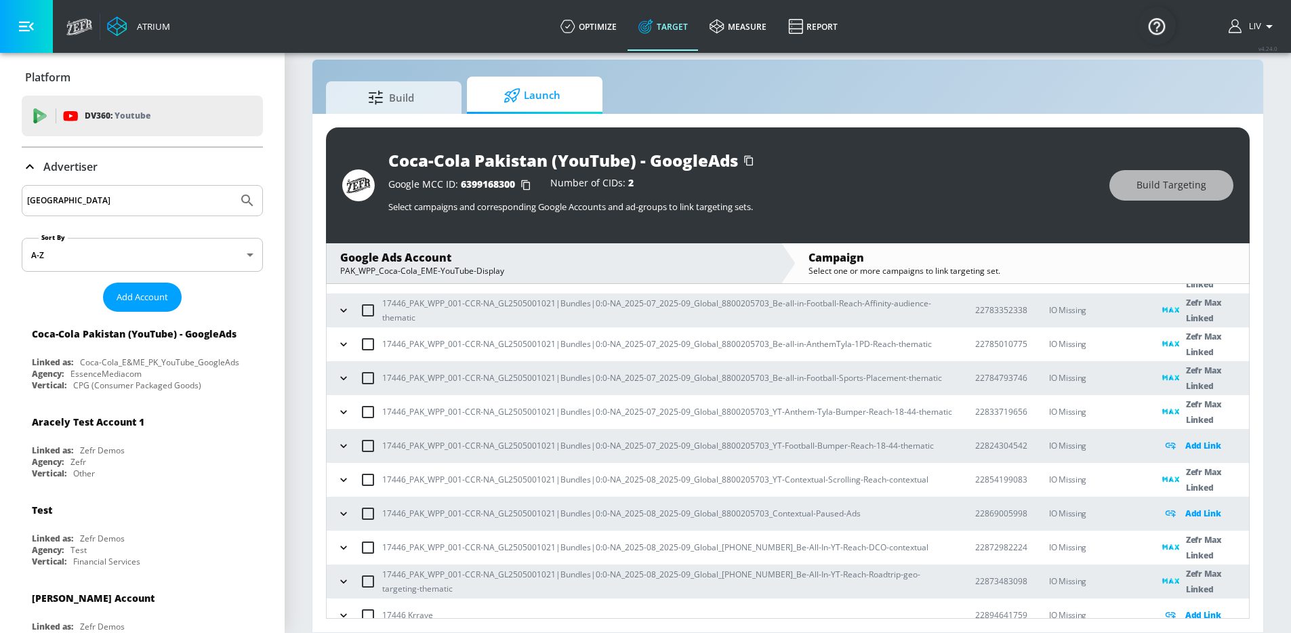
scroll to position [753, 0]
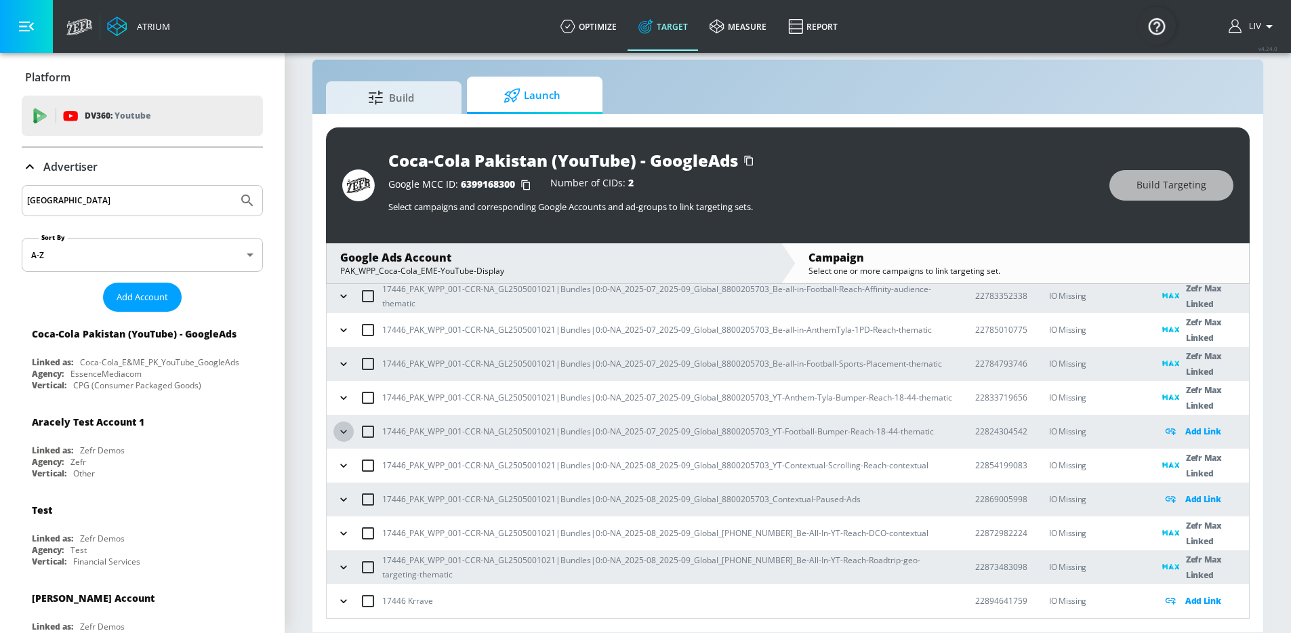
click at [350, 432] on button "button" at bounding box center [343, 432] width 20 height 20
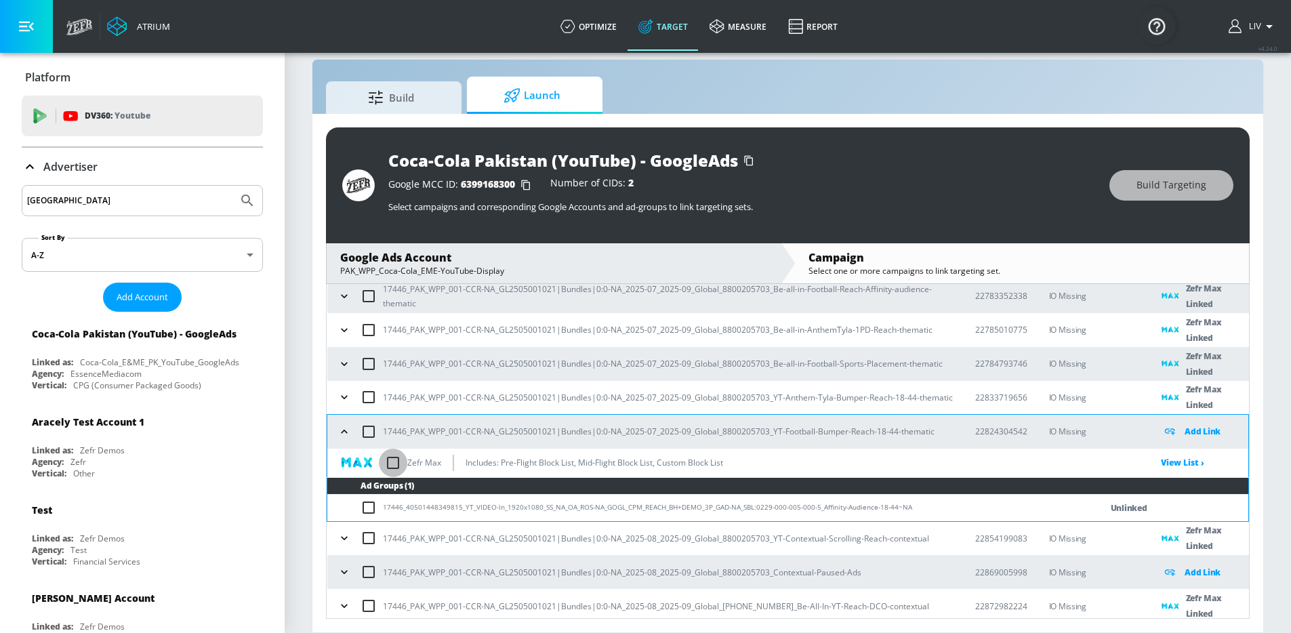
click at [388, 461] on input "checkbox" at bounding box center [393, 463] width 28 height 28
checkbox input "true"
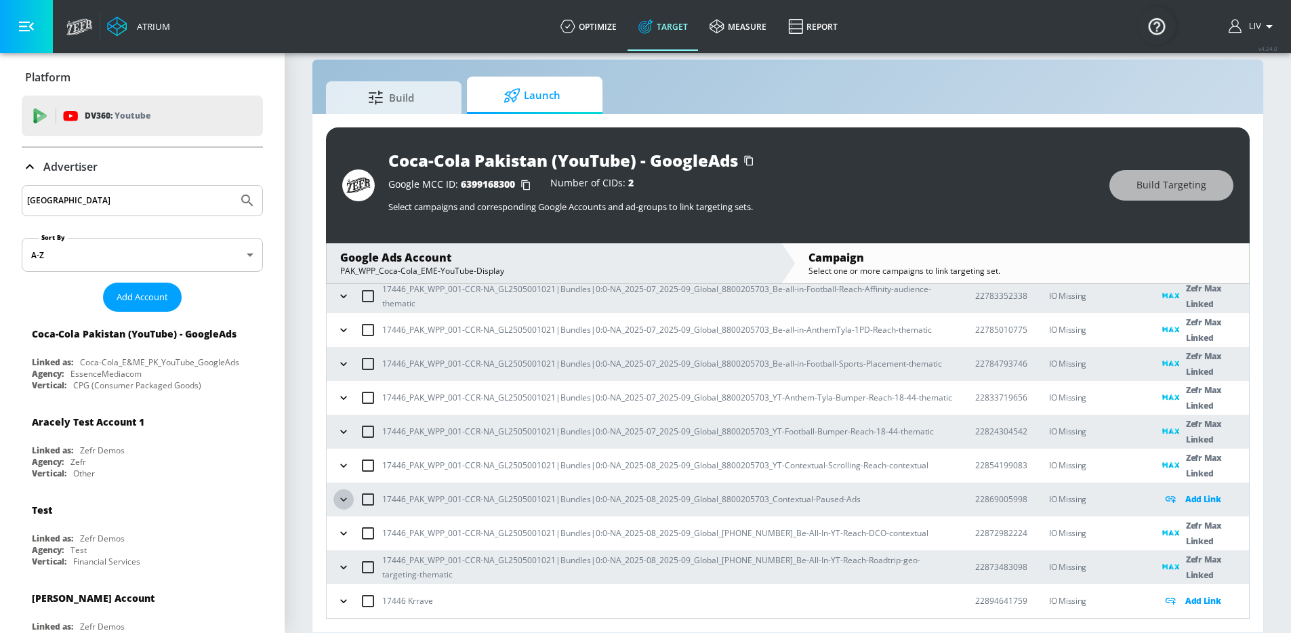
click at [350, 497] on button "button" at bounding box center [343, 499] width 20 height 20
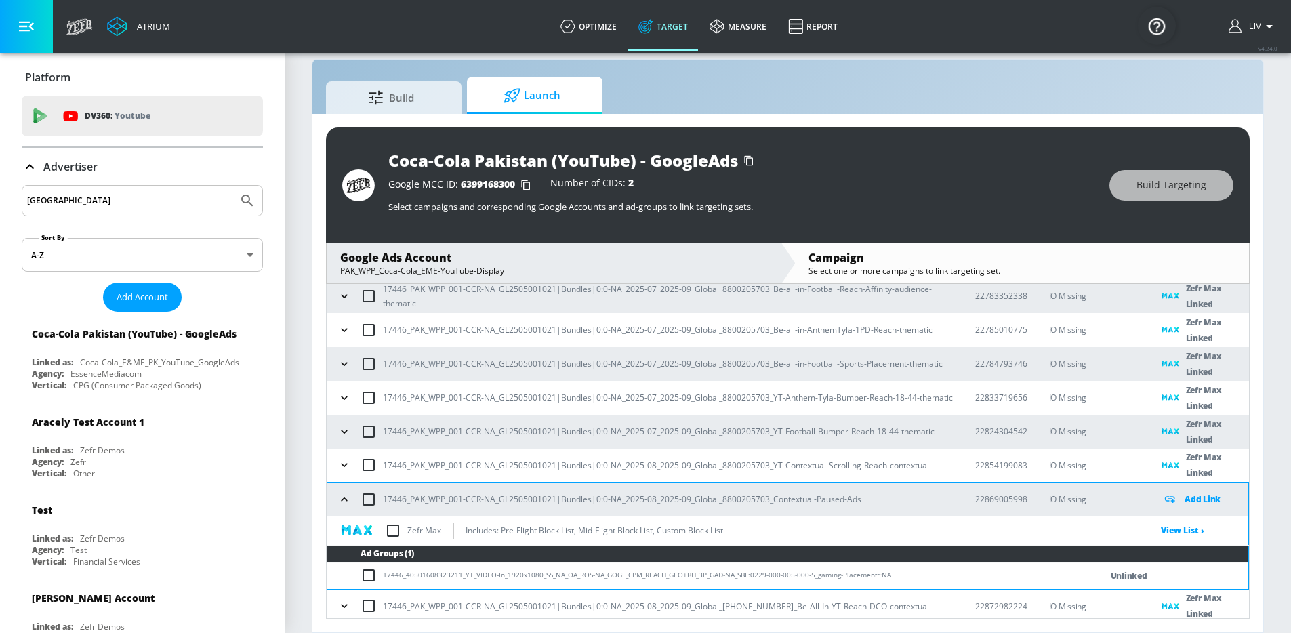
click at [394, 527] on input "checkbox" at bounding box center [393, 530] width 28 height 28
checkbox input "true"
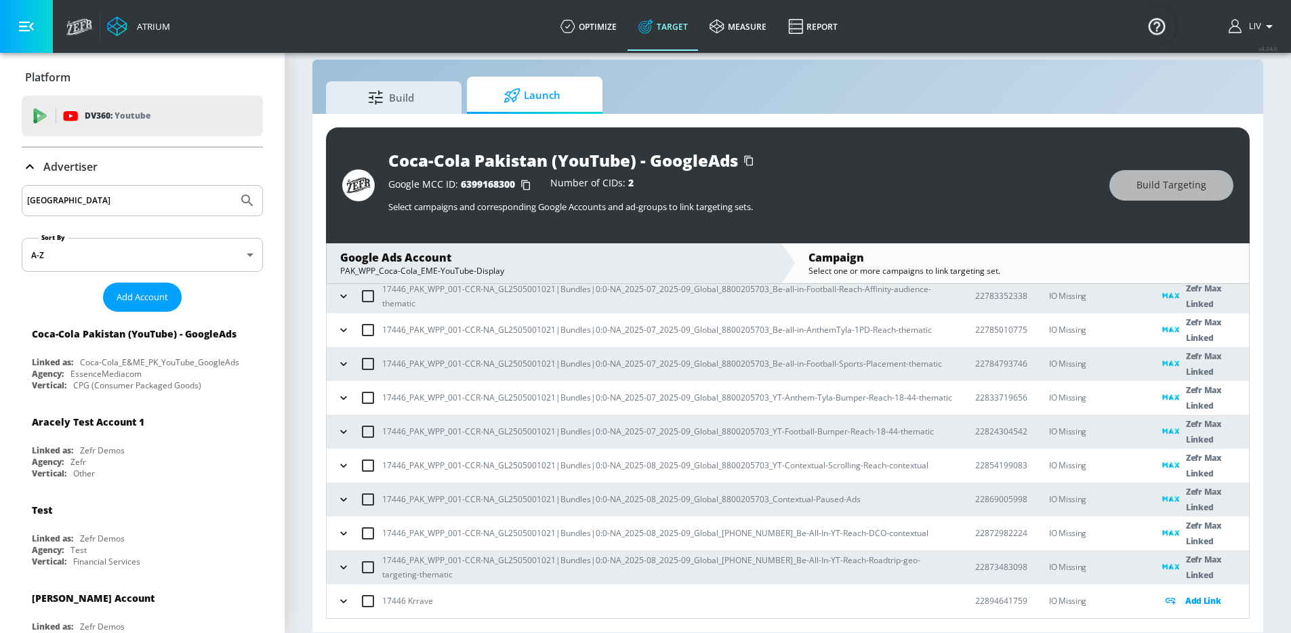
scroll to position [531, 0]
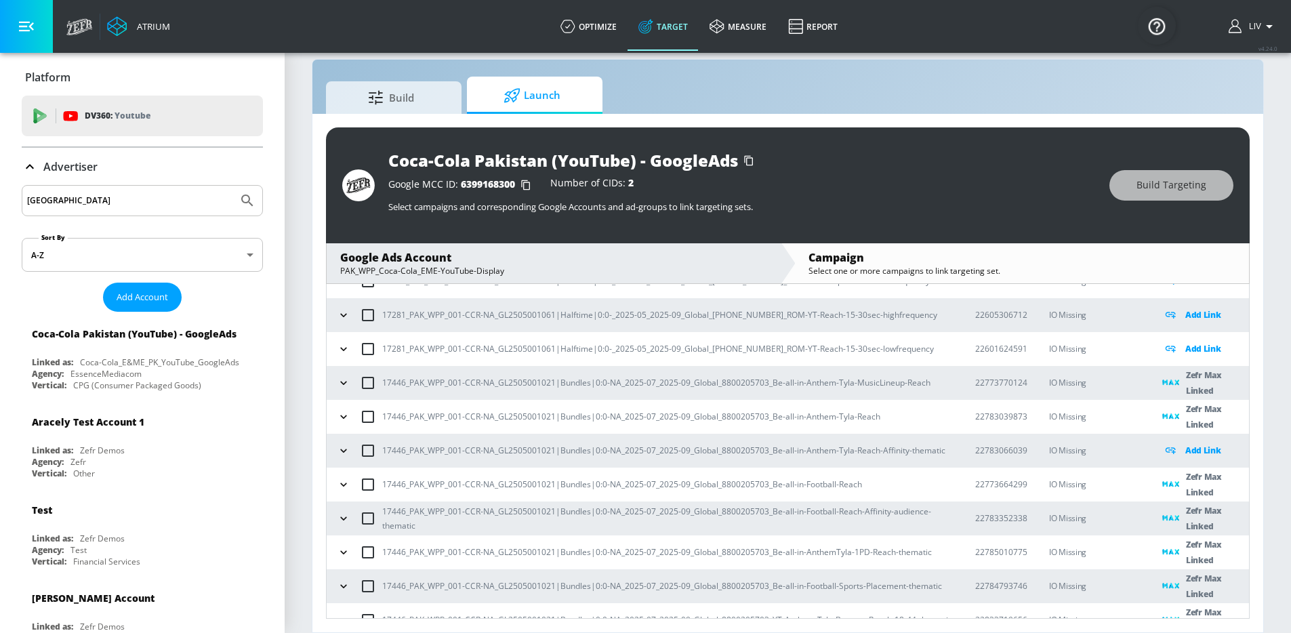
click at [347, 451] on icon "button" at bounding box center [344, 451] width 14 height 14
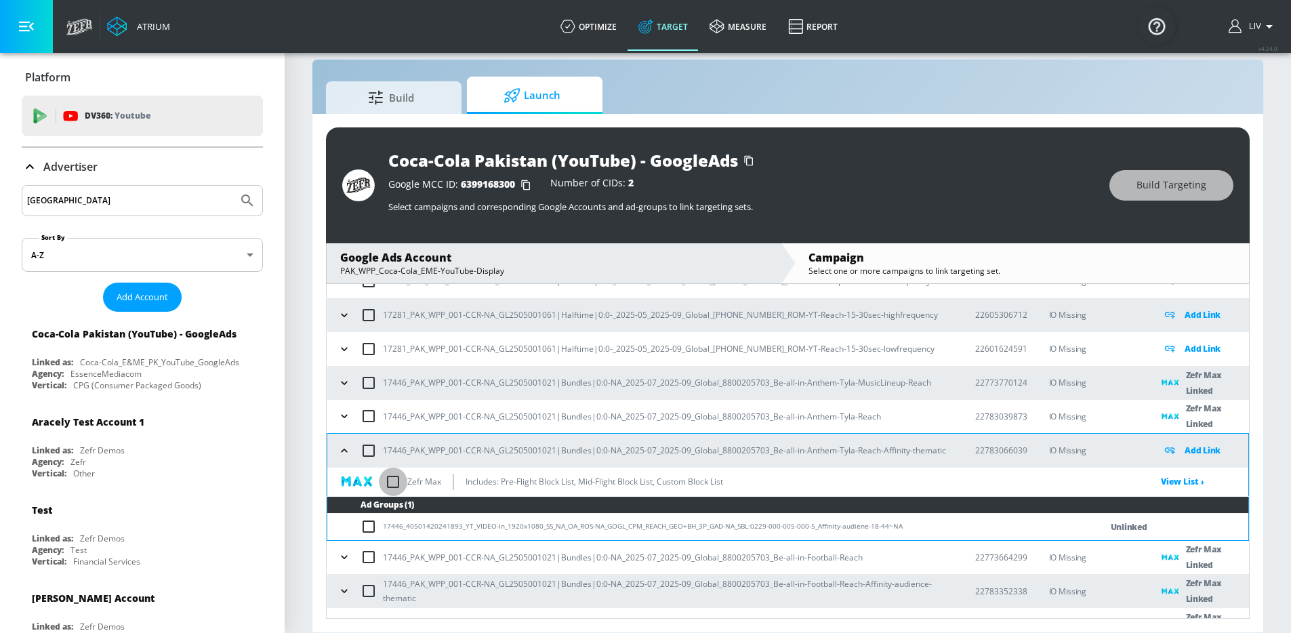
click at [392, 483] on input "checkbox" at bounding box center [393, 482] width 28 height 28
checkbox input "true"
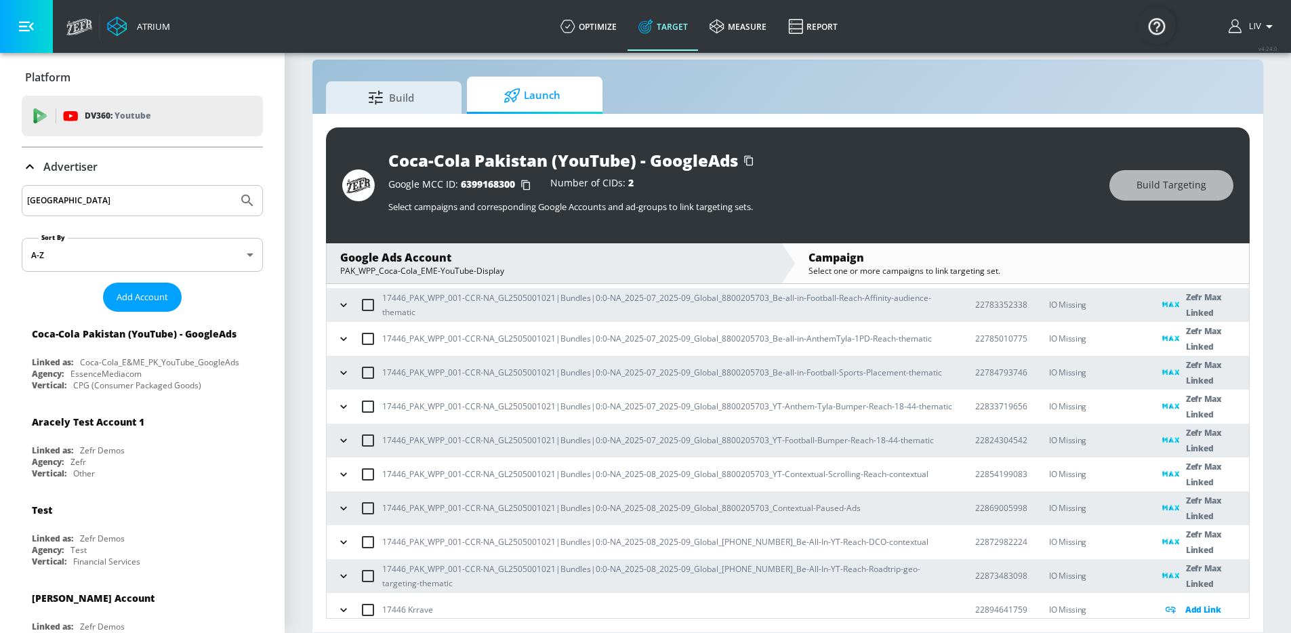
scroll to position [753, 0]
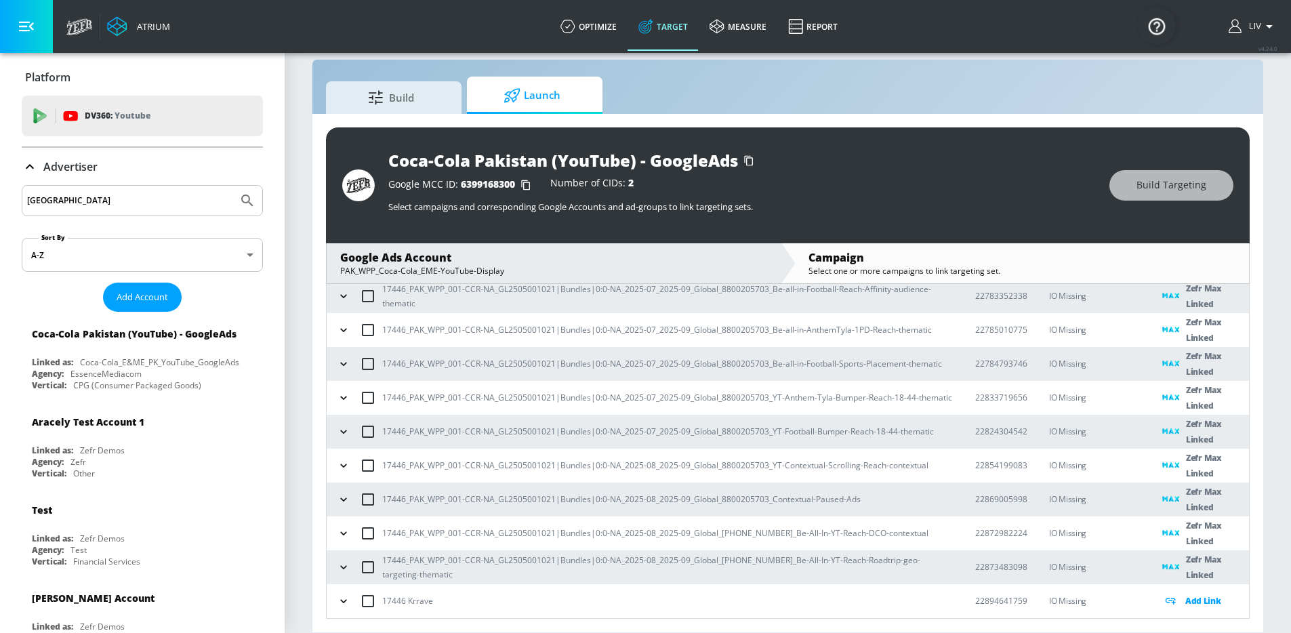
click at [790, 82] on div "Build Launch" at bounding box center [788, 95] width 924 height 37
drag, startPoint x: 346, startPoint y: 602, endPoint x: 377, endPoint y: 581, distance: 38.0
click at [346, 602] on icon "button" at bounding box center [344, 601] width 14 height 14
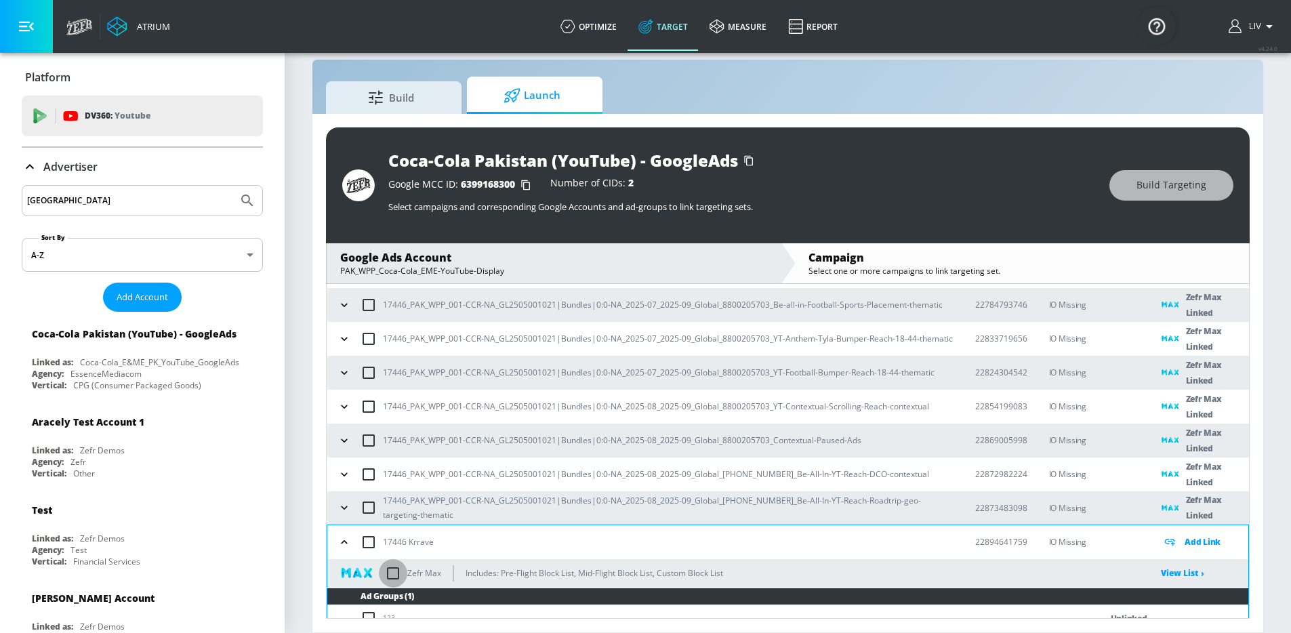
click at [390, 574] on input "checkbox" at bounding box center [393, 573] width 28 height 28
checkbox input "true"
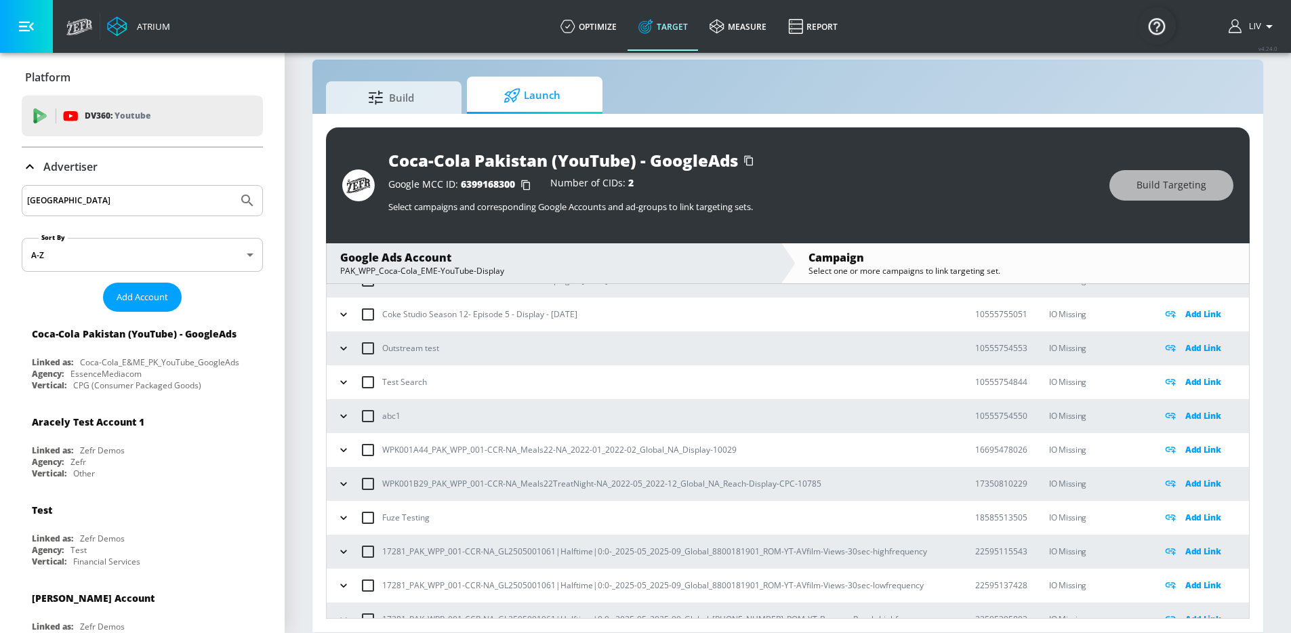
scroll to position [0, 0]
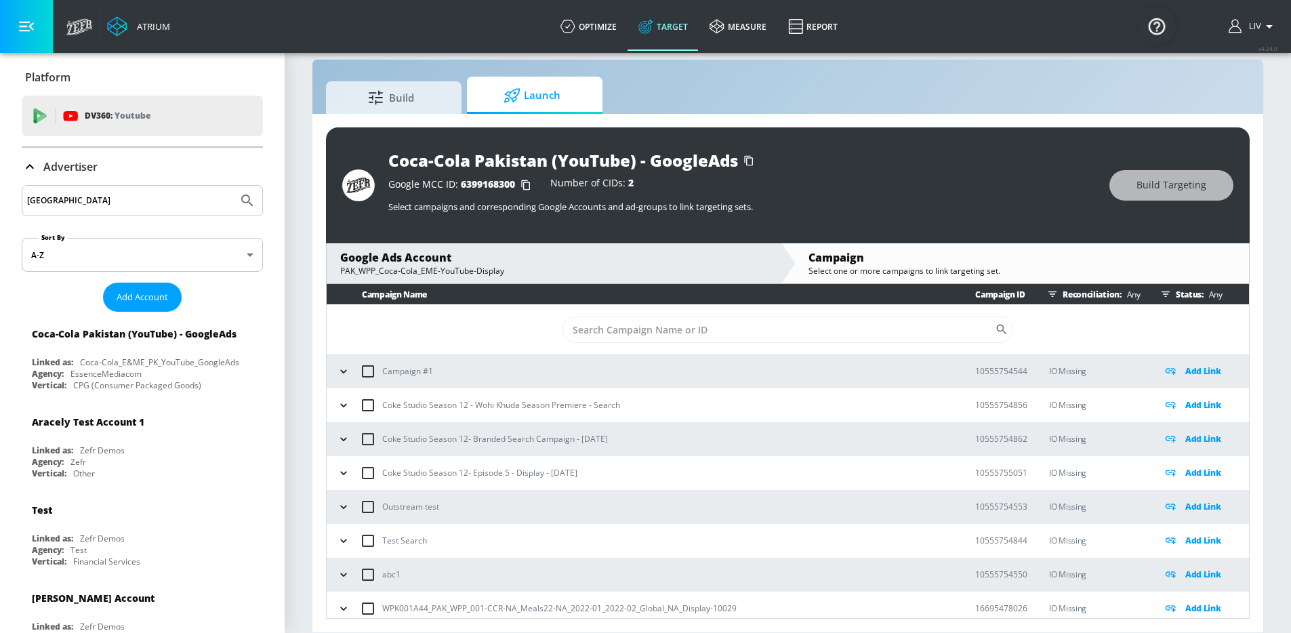
click at [773, 310] on td "​" at bounding box center [788, 329] width 922 height 49
click at [766, 325] on input "Sort By" at bounding box center [779, 329] width 432 height 27
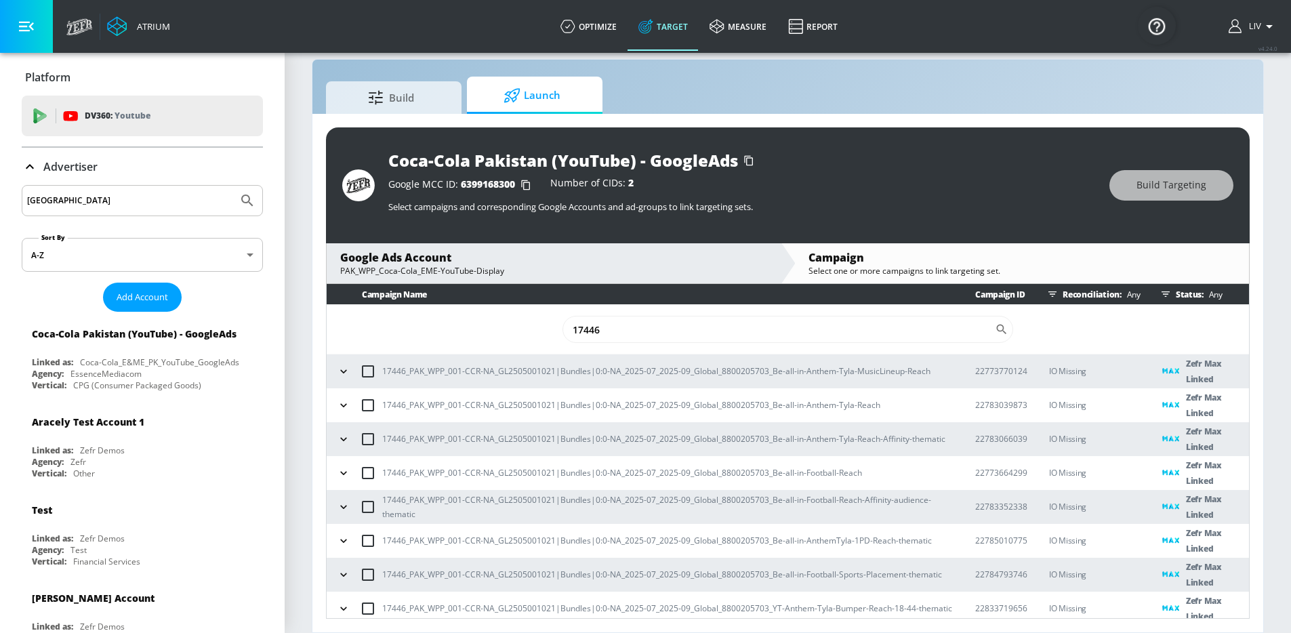
type input "17446"
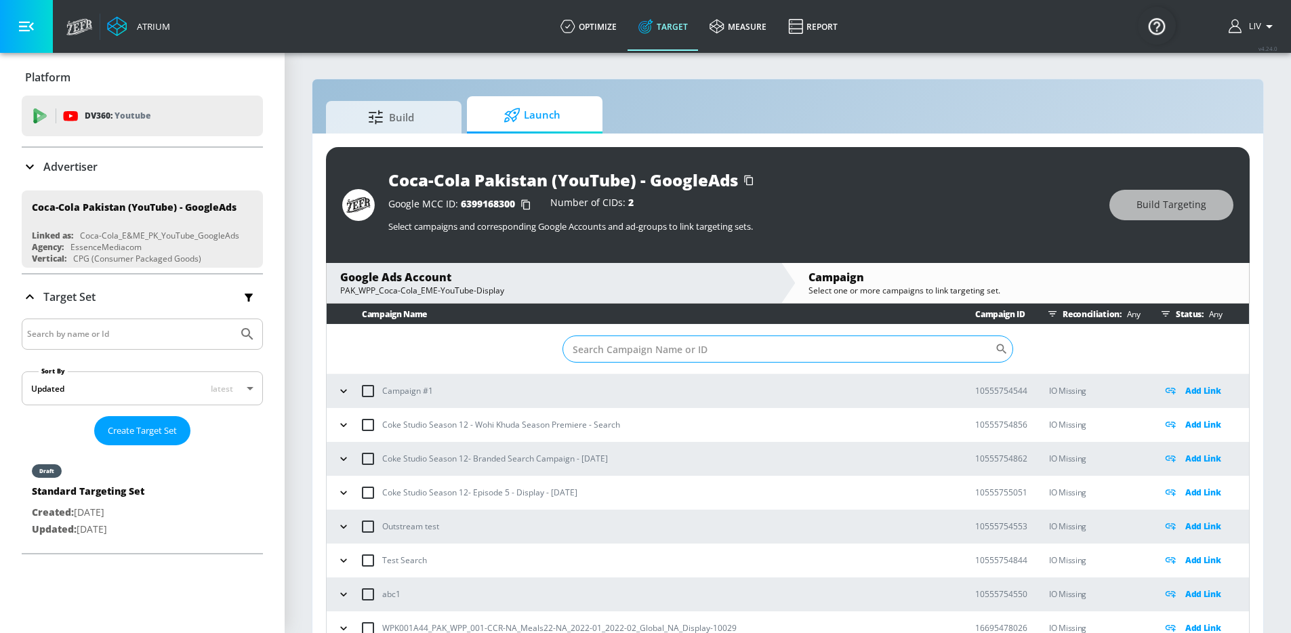
click at [782, 346] on input "Sort By" at bounding box center [779, 348] width 432 height 27
paste input "22779239180"
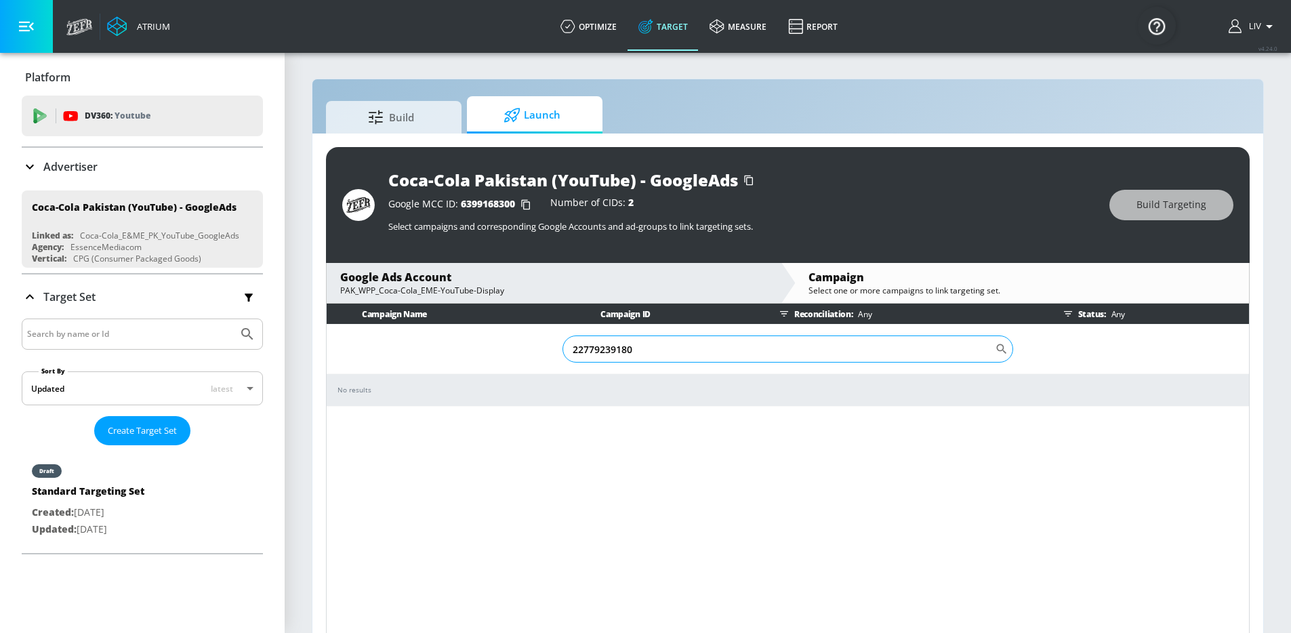
click at [686, 352] on input "22779239180" at bounding box center [779, 348] width 432 height 27
paste input "548288"
type input "22779548288"
click at [1002, 348] on icon "Search CID Name or Number" at bounding box center [1002, 349] width 14 height 14
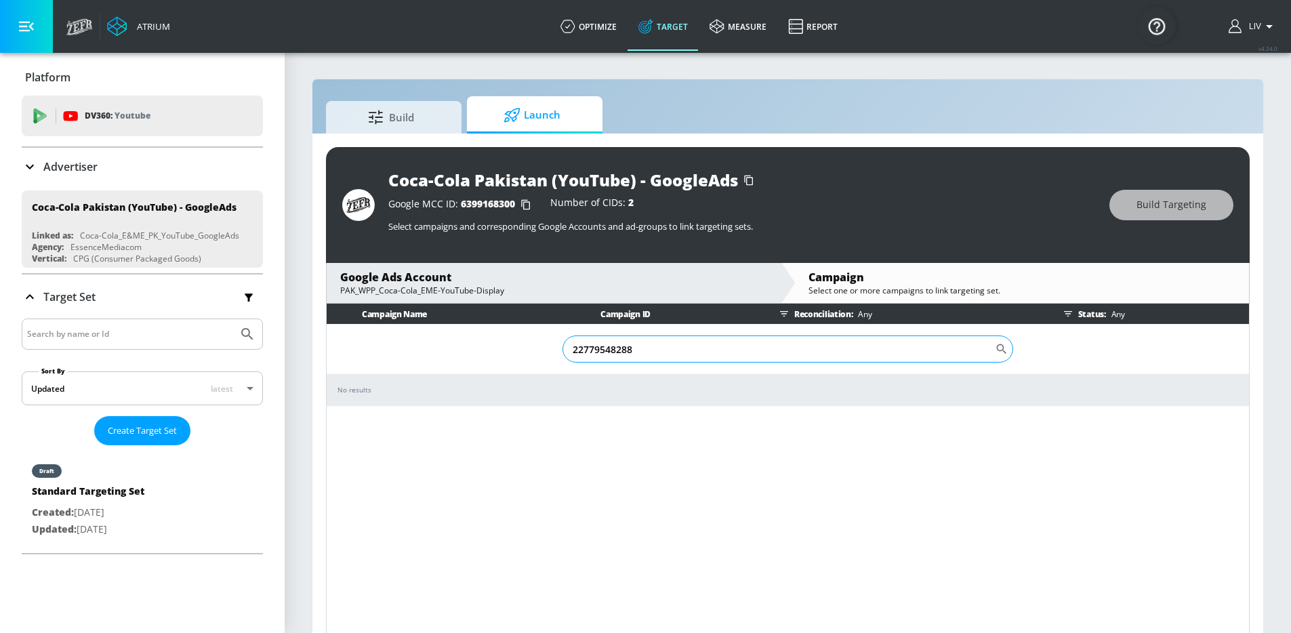
click at [851, 351] on input "22779548288" at bounding box center [779, 348] width 432 height 27
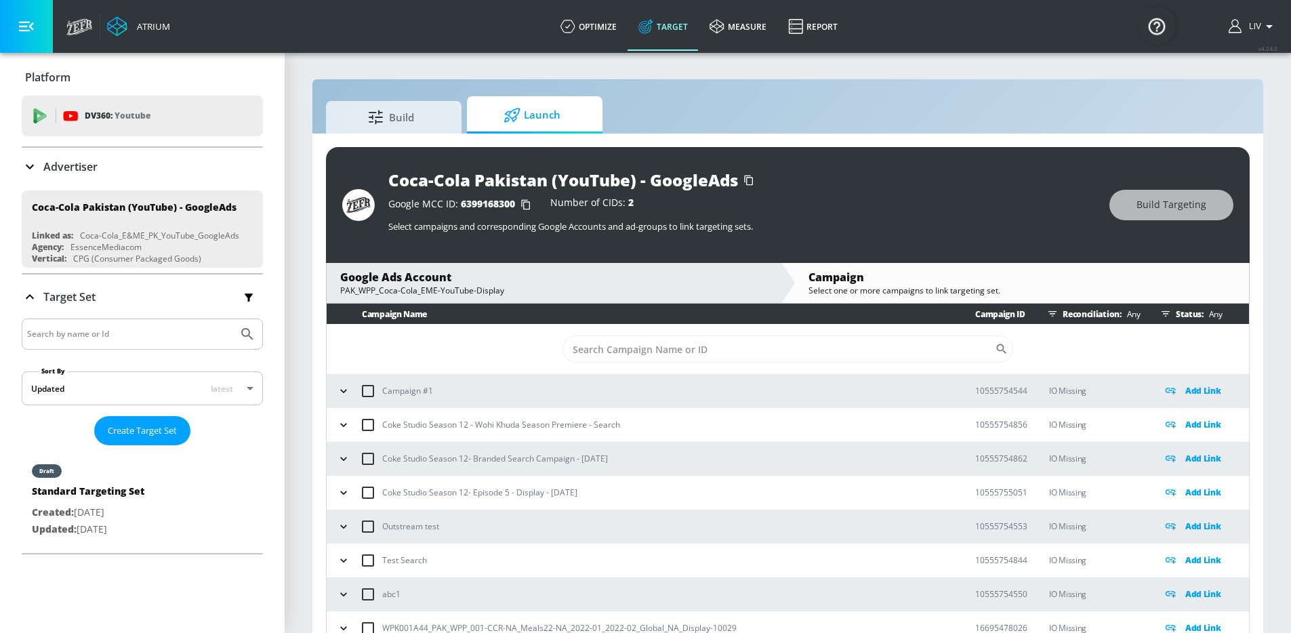
click at [903, 108] on div "Build Launch" at bounding box center [788, 114] width 924 height 37
click at [1162, 313] on icon "button" at bounding box center [1166, 313] width 8 height 5
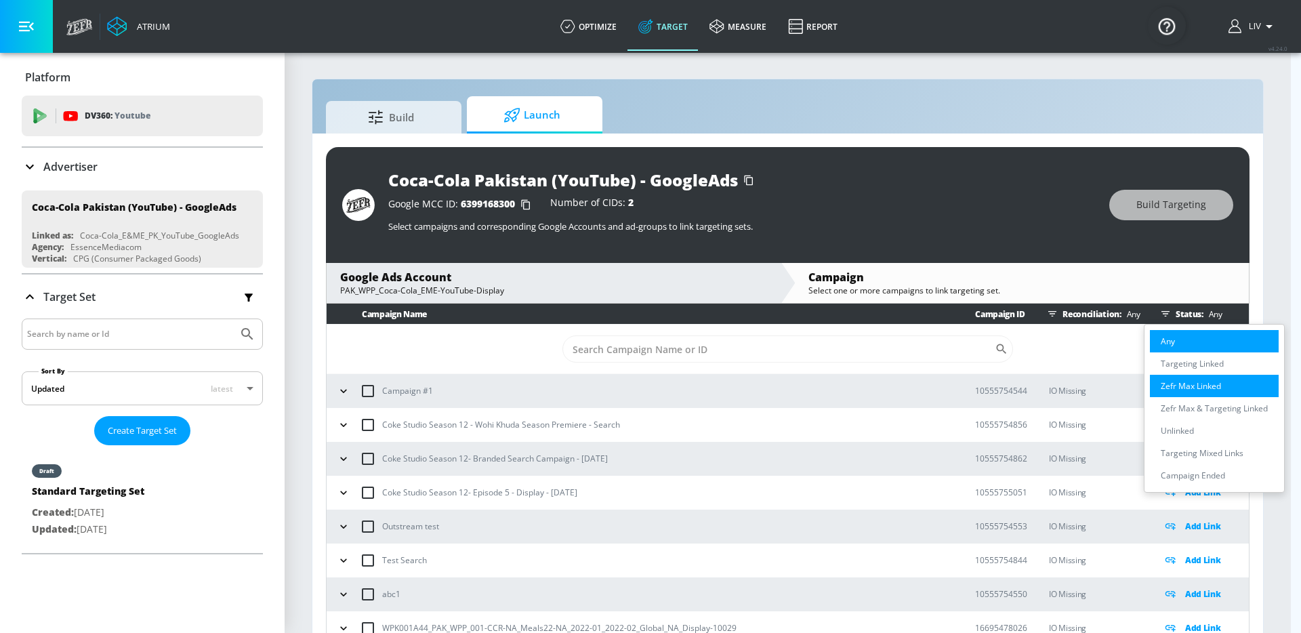
click at [1241, 385] on li "Zefr Max Linked" at bounding box center [1214, 386] width 129 height 22
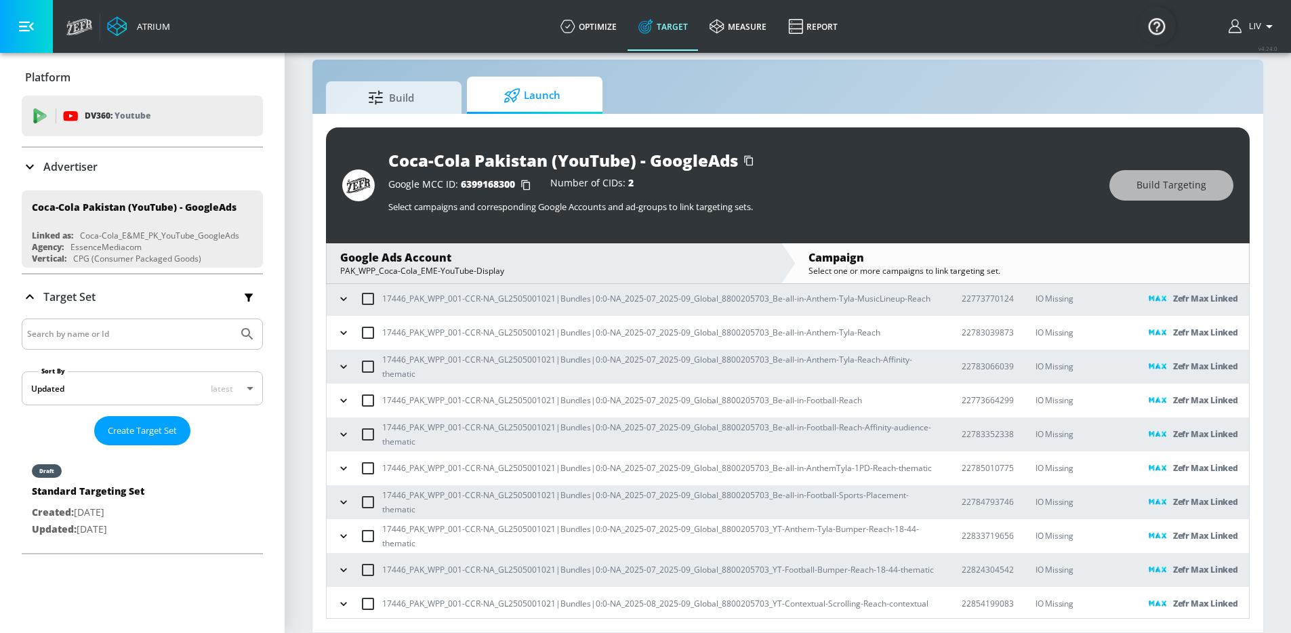
scroll to position [81, 0]
click at [1270, 476] on section "Build Launch Coca-Cola Pakistan (YouTube) - GoogleAds Google MCC ID: 6399168300…" at bounding box center [788, 332] width 1006 height 601
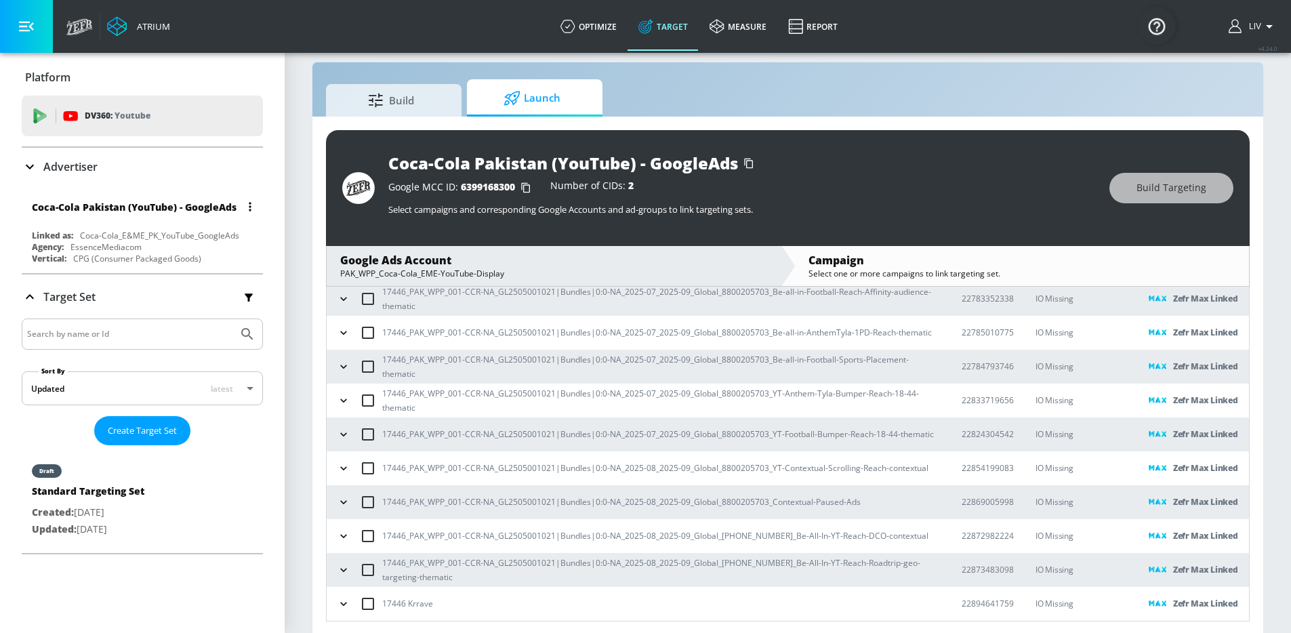
scroll to position [20, 0]
